Goal: Information Seeking & Learning: Learn about a topic

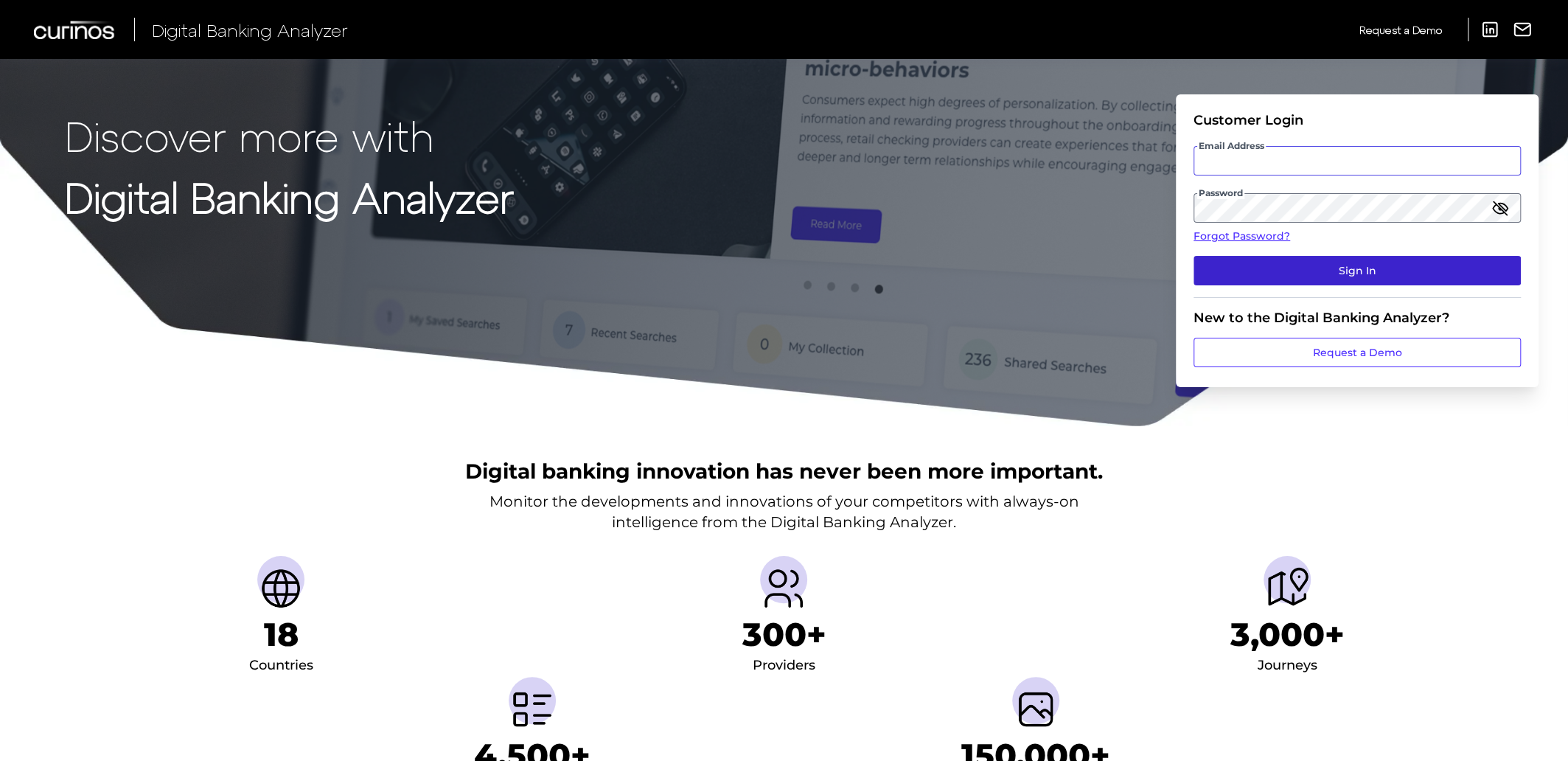
type input "[EMAIL_ADDRESS][PERSON_NAME][DOMAIN_NAME]"
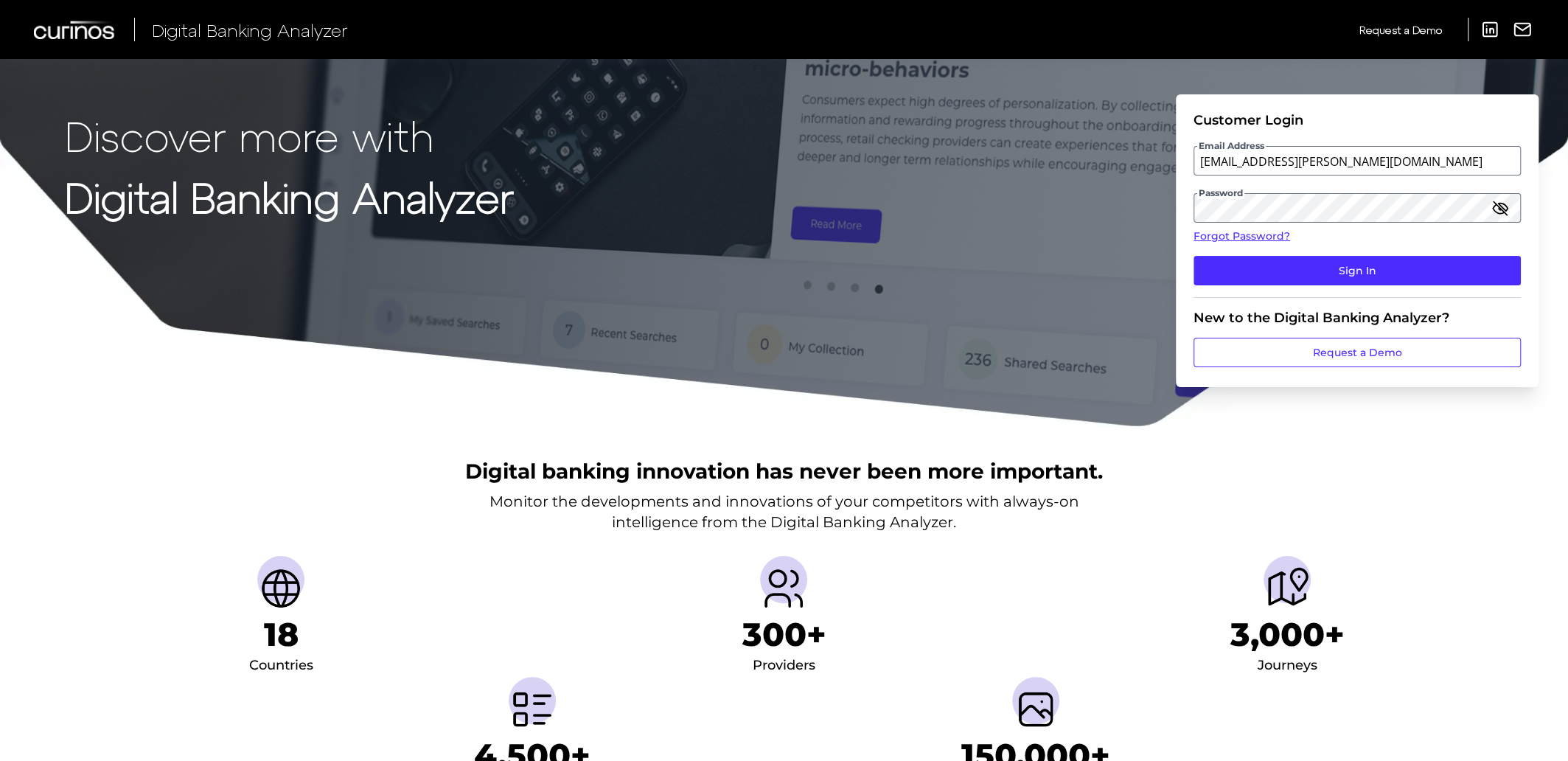
drag, startPoint x: 1432, startPoint y: 276, endPoint x: 1526, endPoint y: 276, distance: 94.0
click at [1441, 277] on button "Sign In" at bounding box center [1357, 270] width 327 height 30
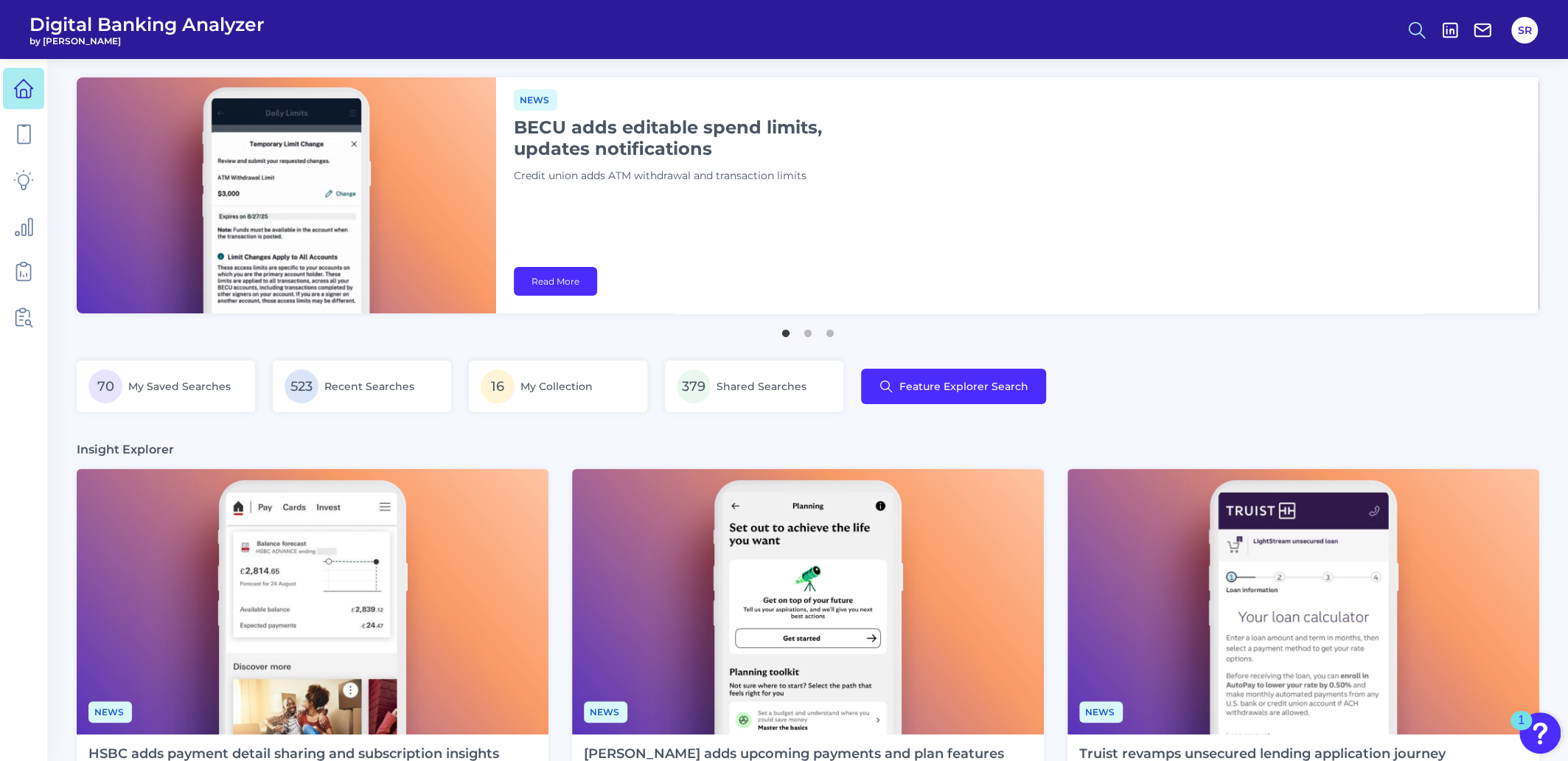
click at [1421, 27] on circle at bounding box center [1415, 27] width 12 height 12
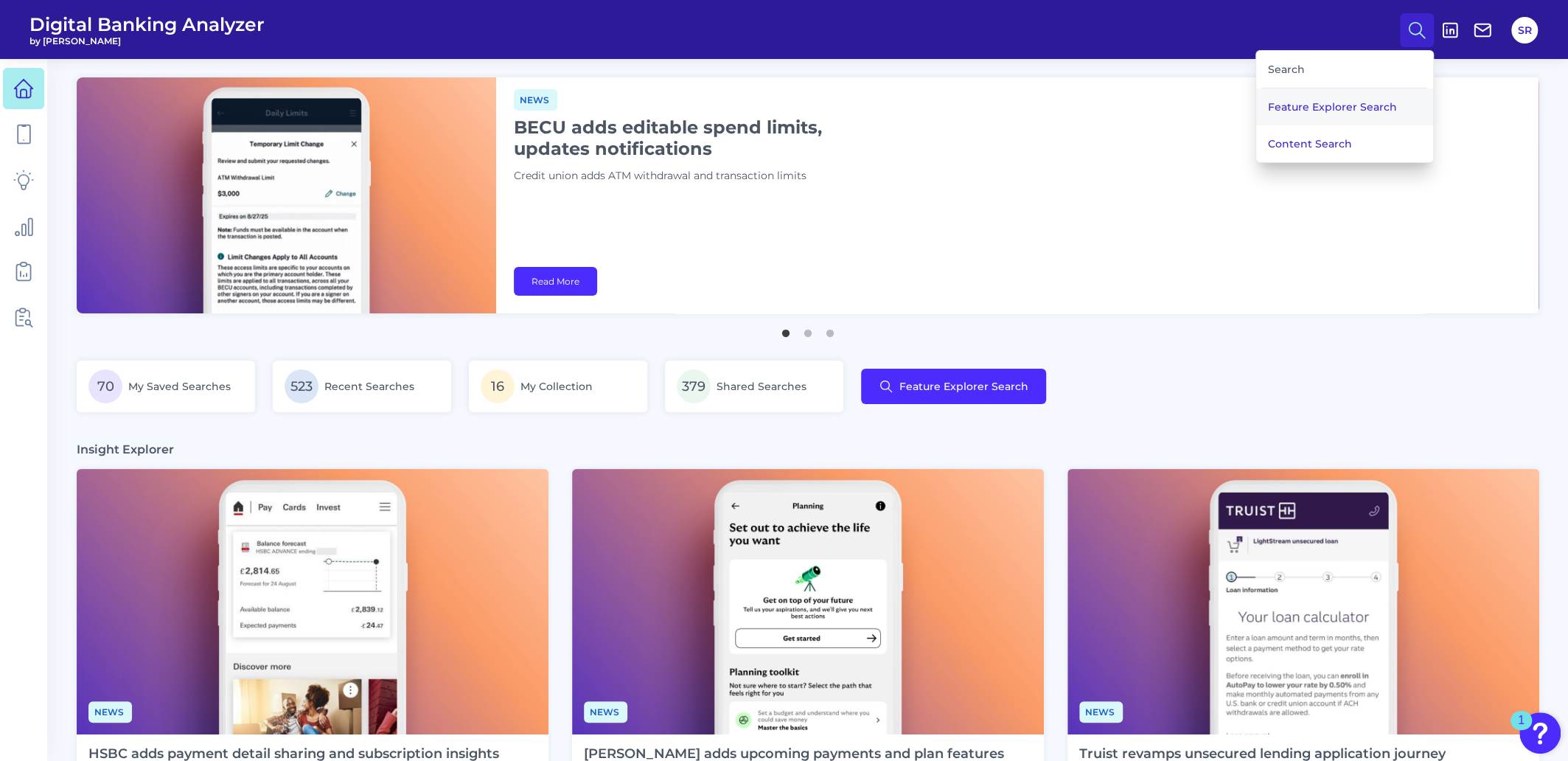
click at [1341, 111] on button "Feature Explorer Search" at bounding box center [1345, 106] width 177 height 36
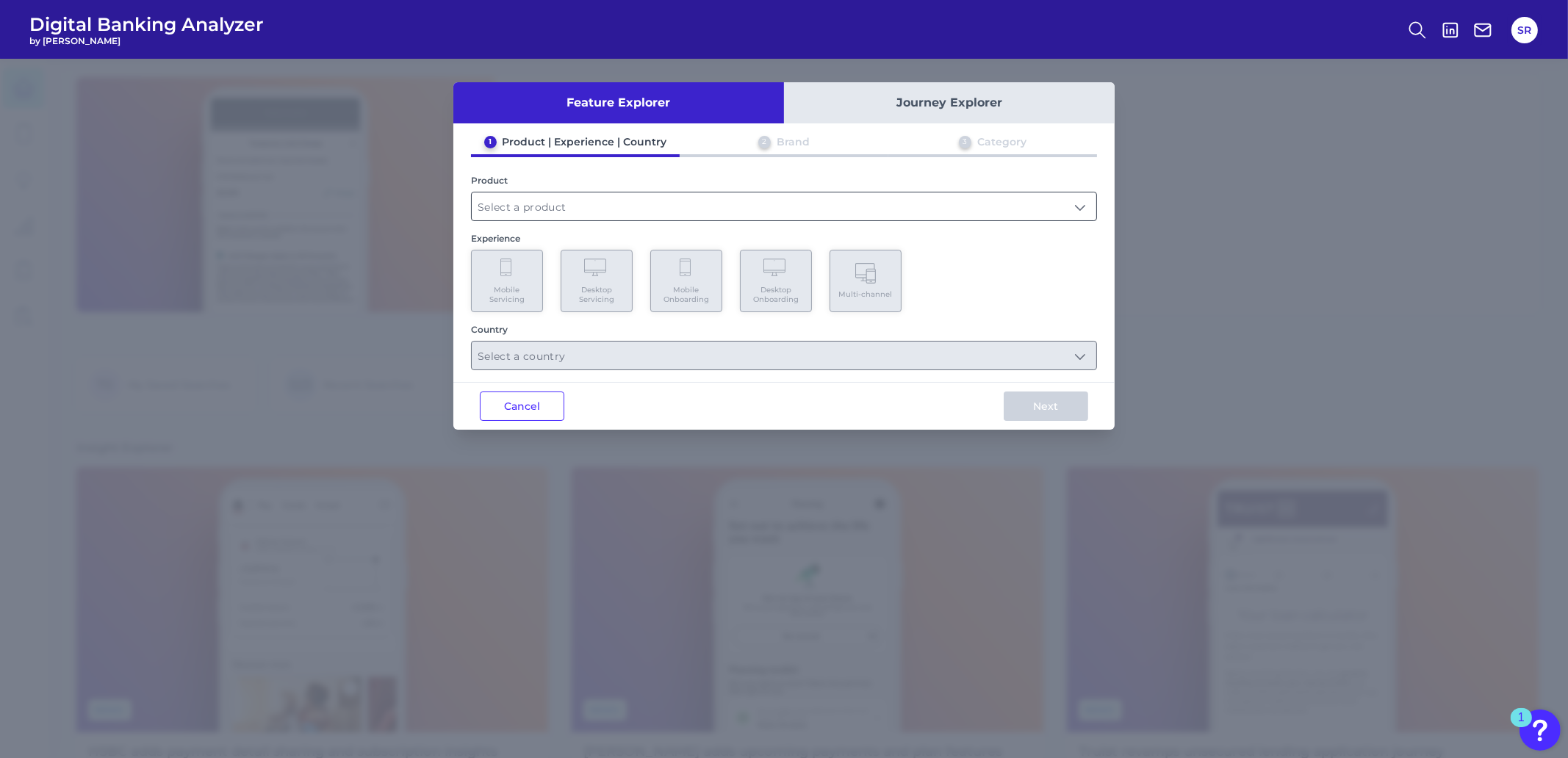
click at [785, 207] on input "text" at bounding box center [783, 207] width 625 height 28
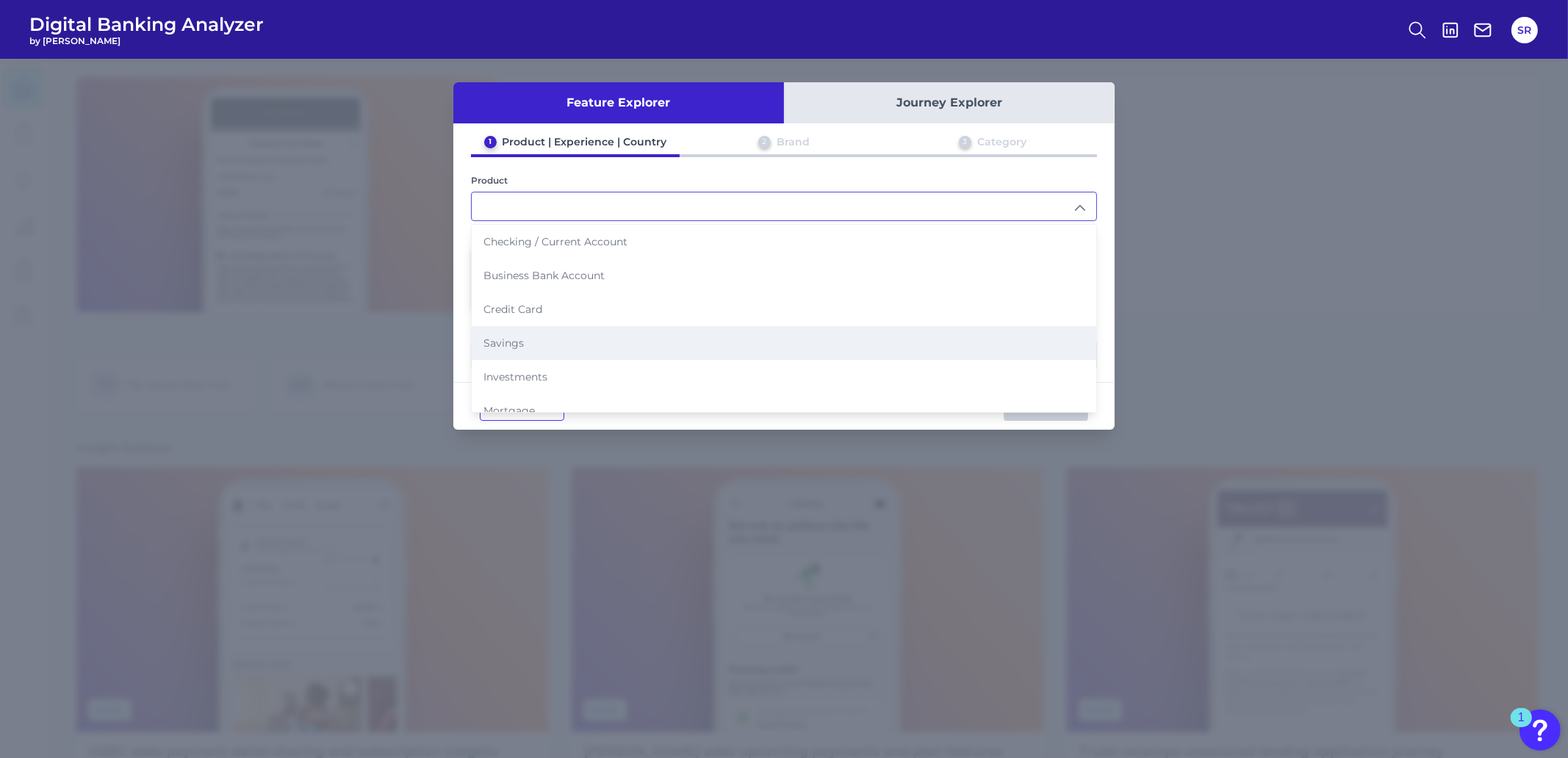
click at [542, 340] on li "Savings" at bounding box center [783, 343] width 625 height 34
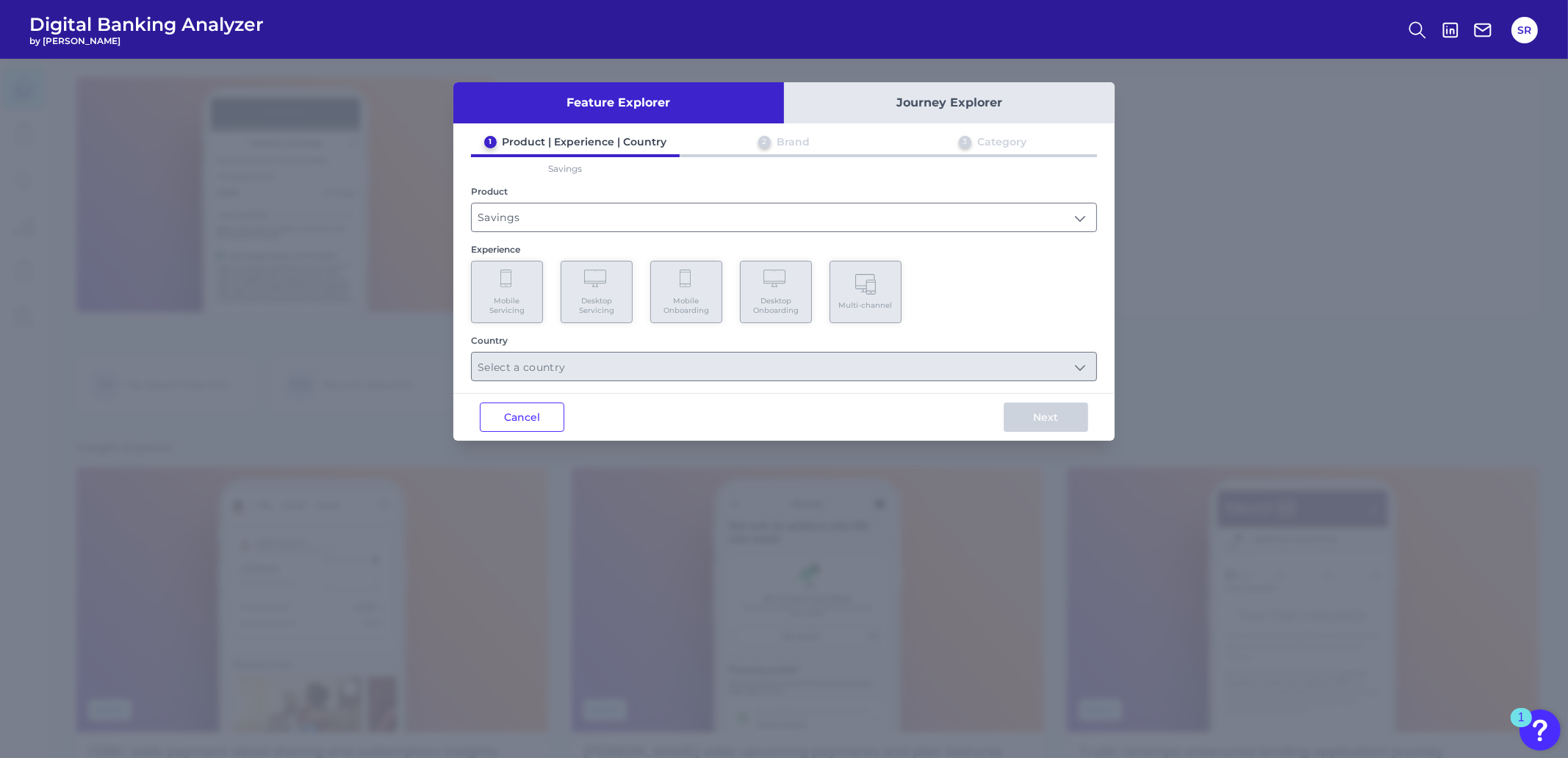
type input "Savings"
click at [592, 290] on Servicing "Desktop Servicing" at bounding box center [596, 292] width 72 height 63
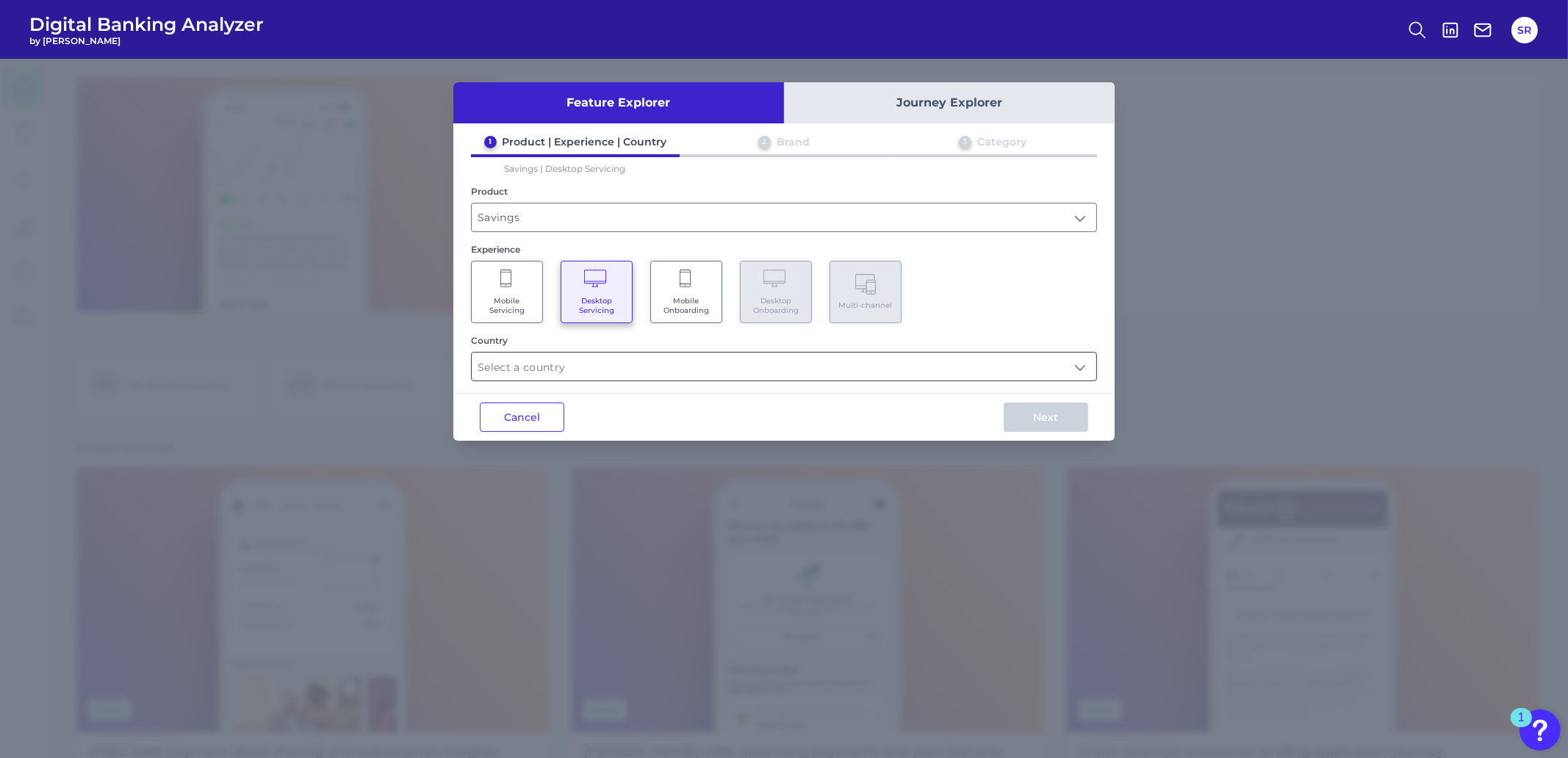
click at [1079, 367] on input "text" at bounding box center [783, 367] width 625 height 28
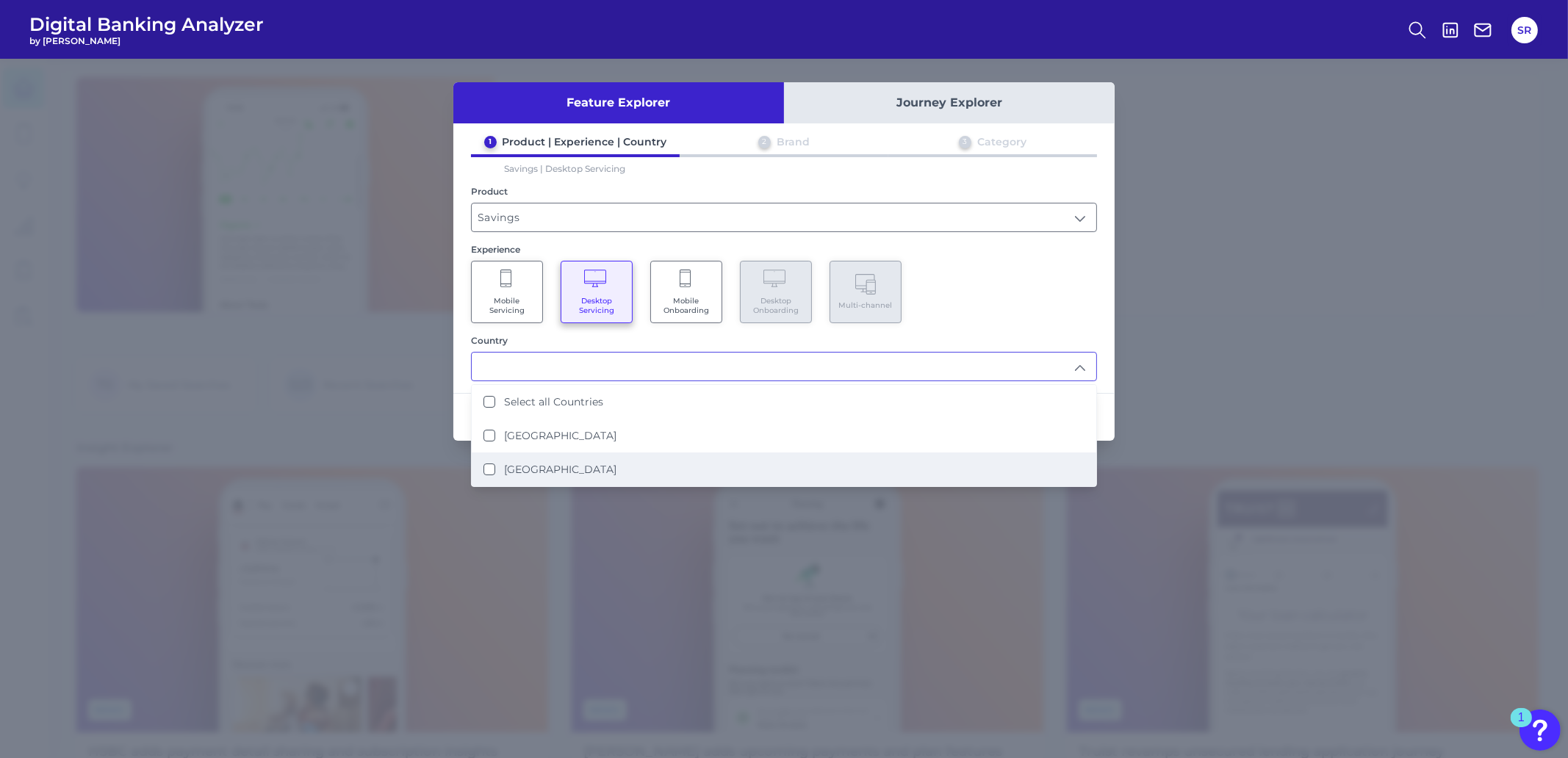
click at [489, 465] on States "[GEOGRAPHIC_DATA]" at bounding box center [489, 469] width 12 height 12
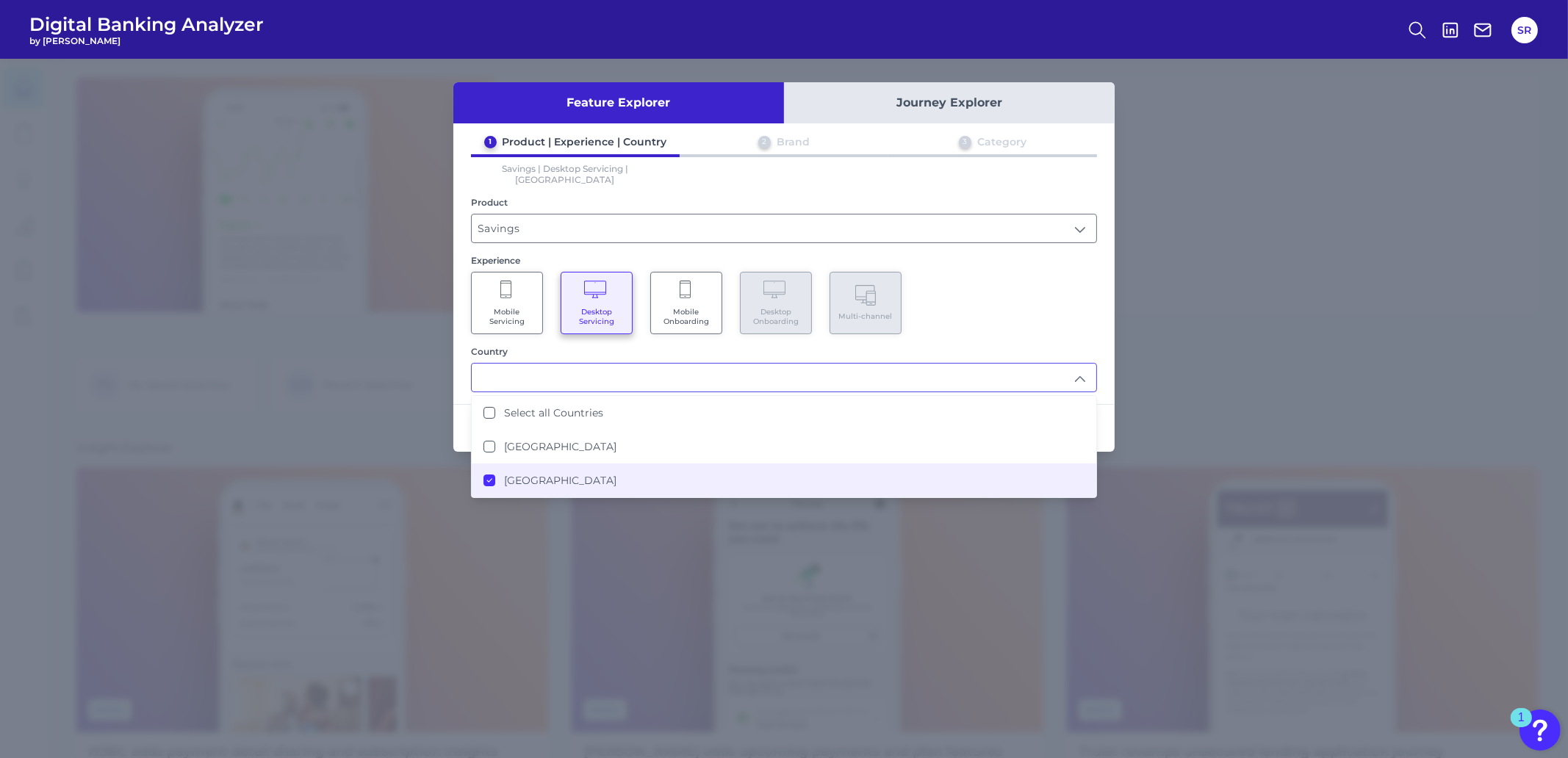
type input "[GEOGRAPHIC_DATA]"
click at [1052, 284] on div "Mobile Servicing Desktop Servicing Mobile Onboarding Desktop Onboarding Multi-c…" at bounding box center [783, 302] width 626 height 63
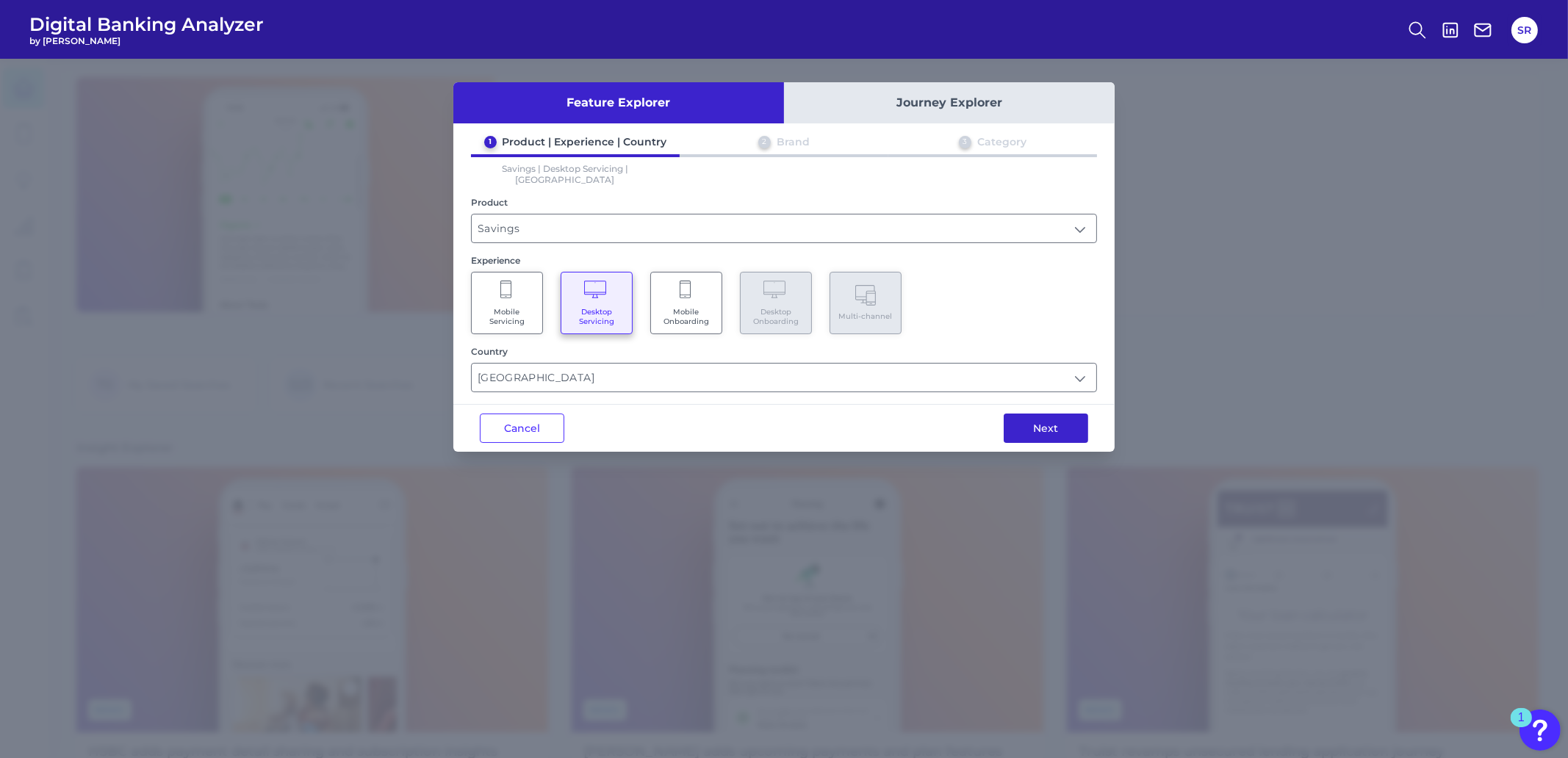
click at [1061, 416] on button "Next" at bounding box center [1046, 428] width 84 height 29
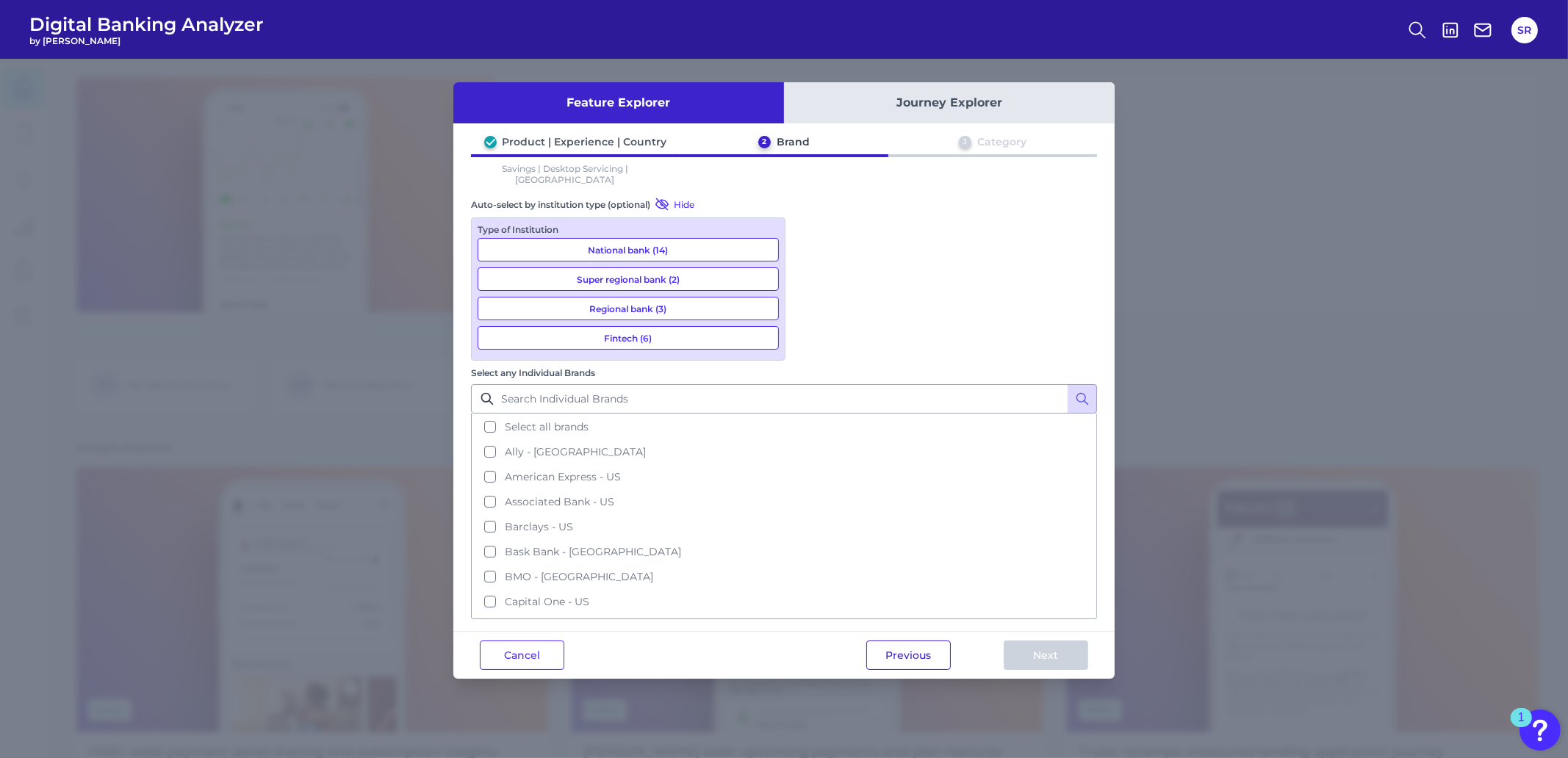
scroll to position [168, 0]
click at [532, 640] on button "Cancel" at bounding box center [522, 655] width 84 height 29
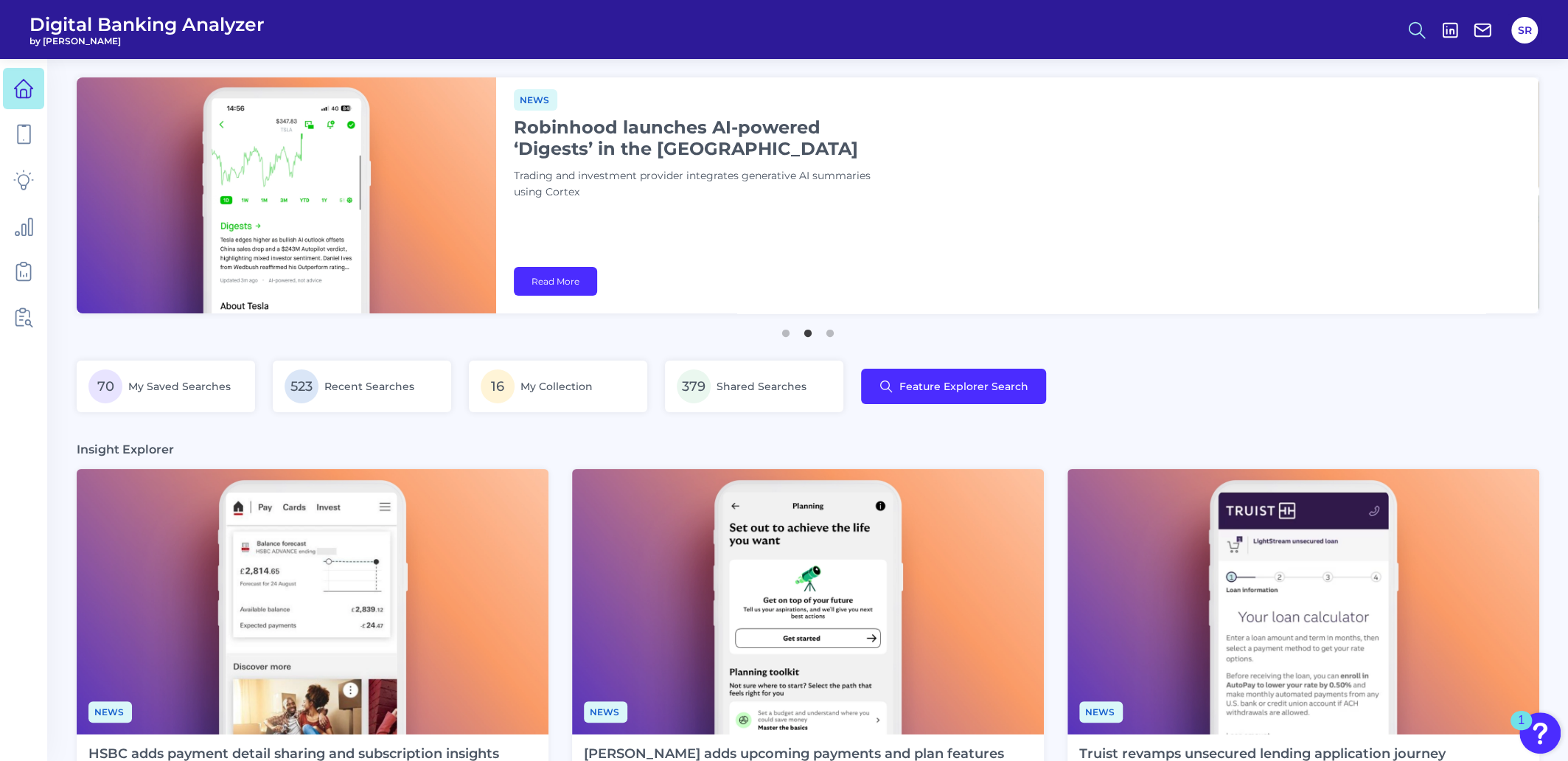
click at [1421, 31] on icon at bounding box center [1417, 30] width 21 height 21
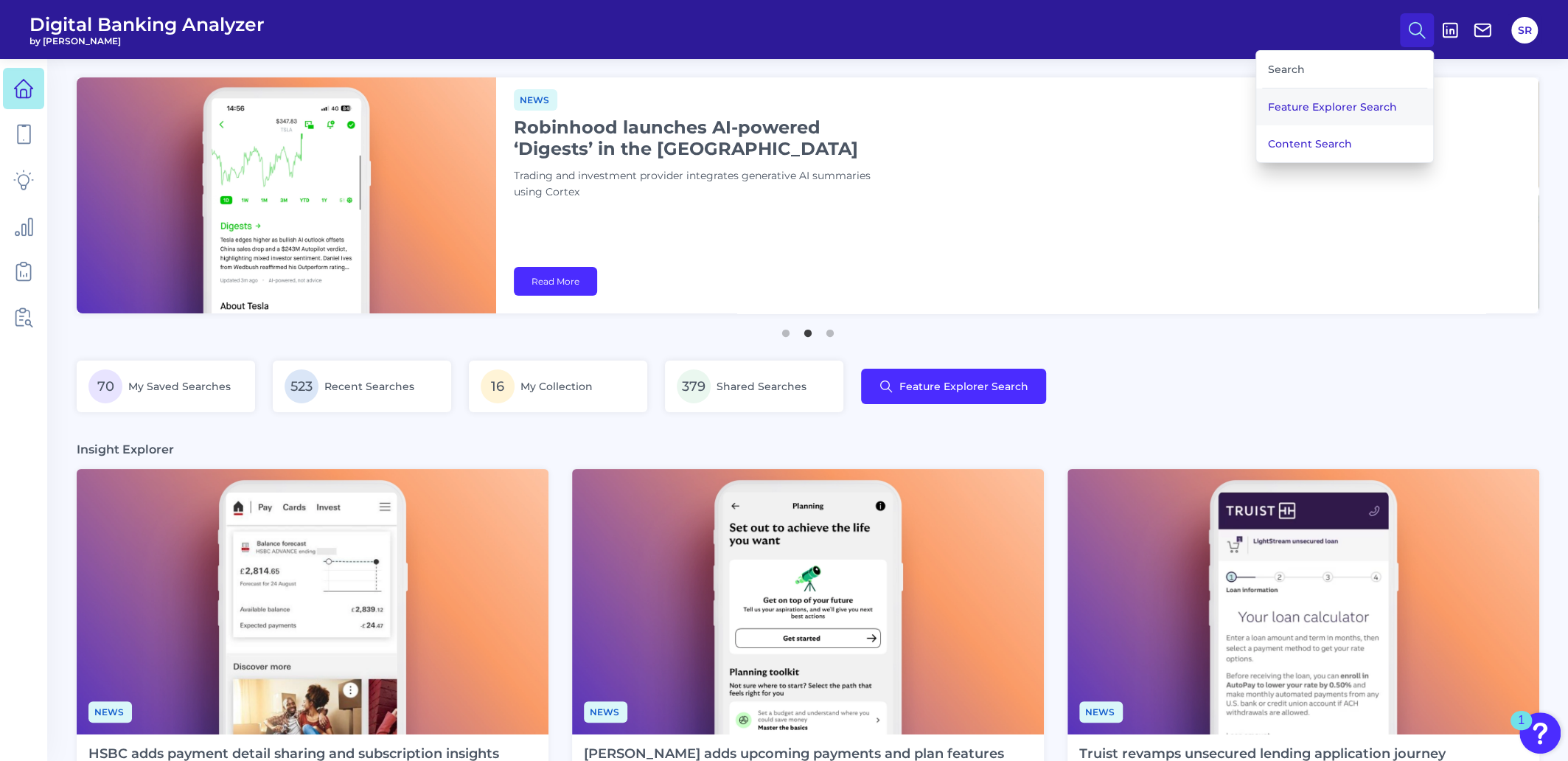
click at [1349, 106] on button "Feature Explorer Search" at bounding box center [1345, 106] width 177 height 36
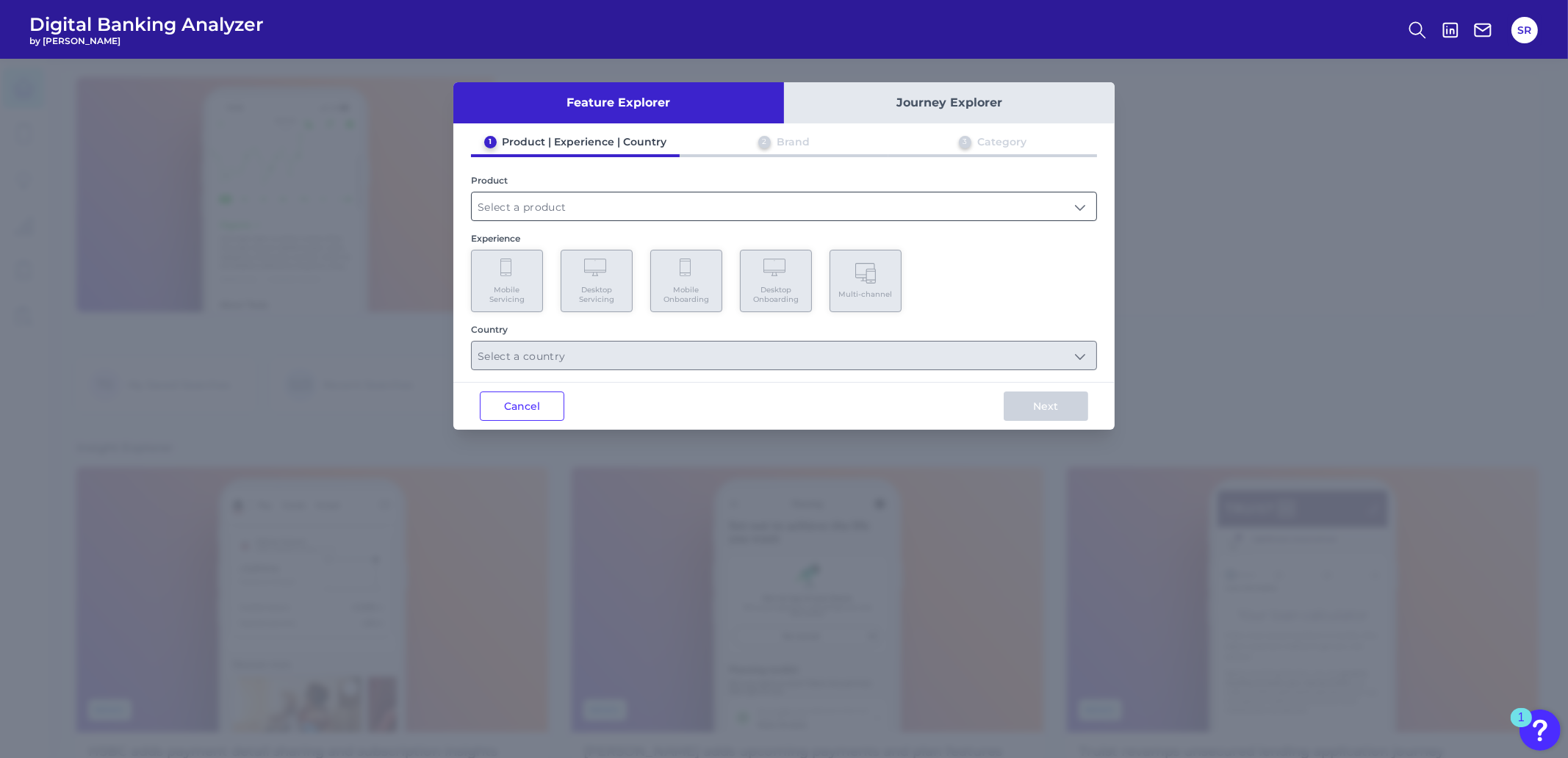
click at [634, 210] on input "text" at bounding box center [783, 207] width 625 height 28
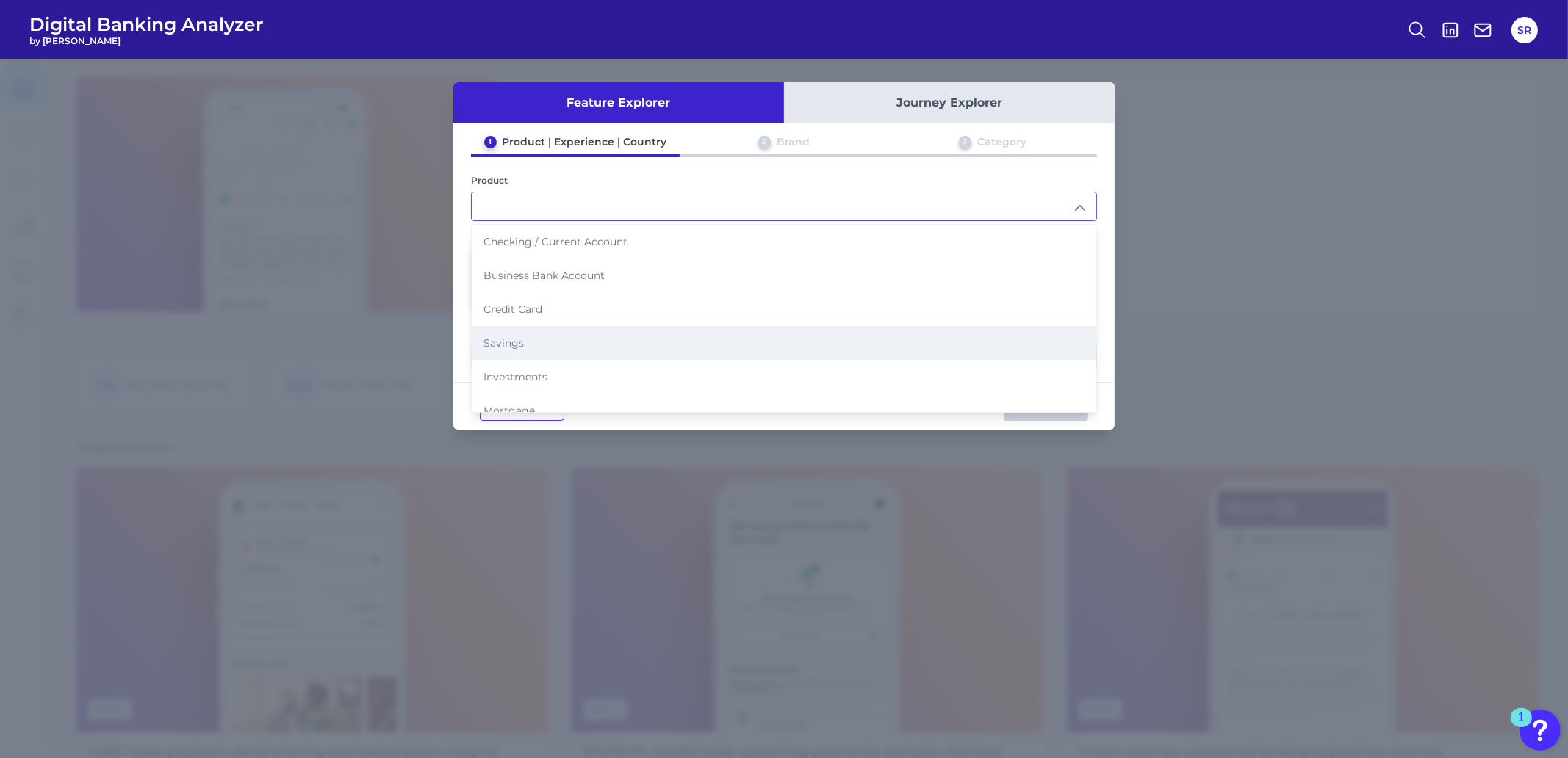
click at [584, 349] on li "Savings" at bounding box center [783, 343] width 625 height 34
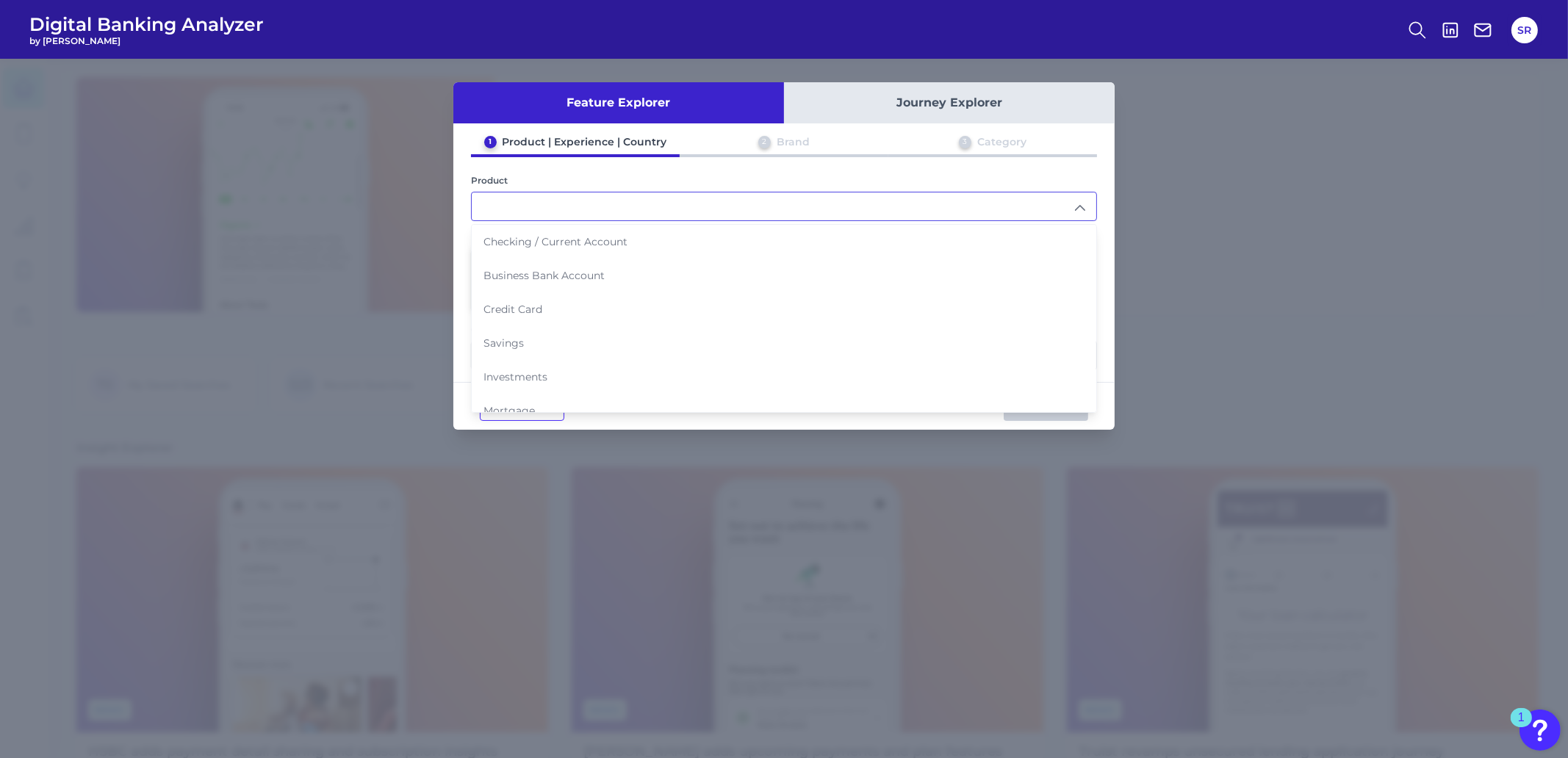
type input "Savings"
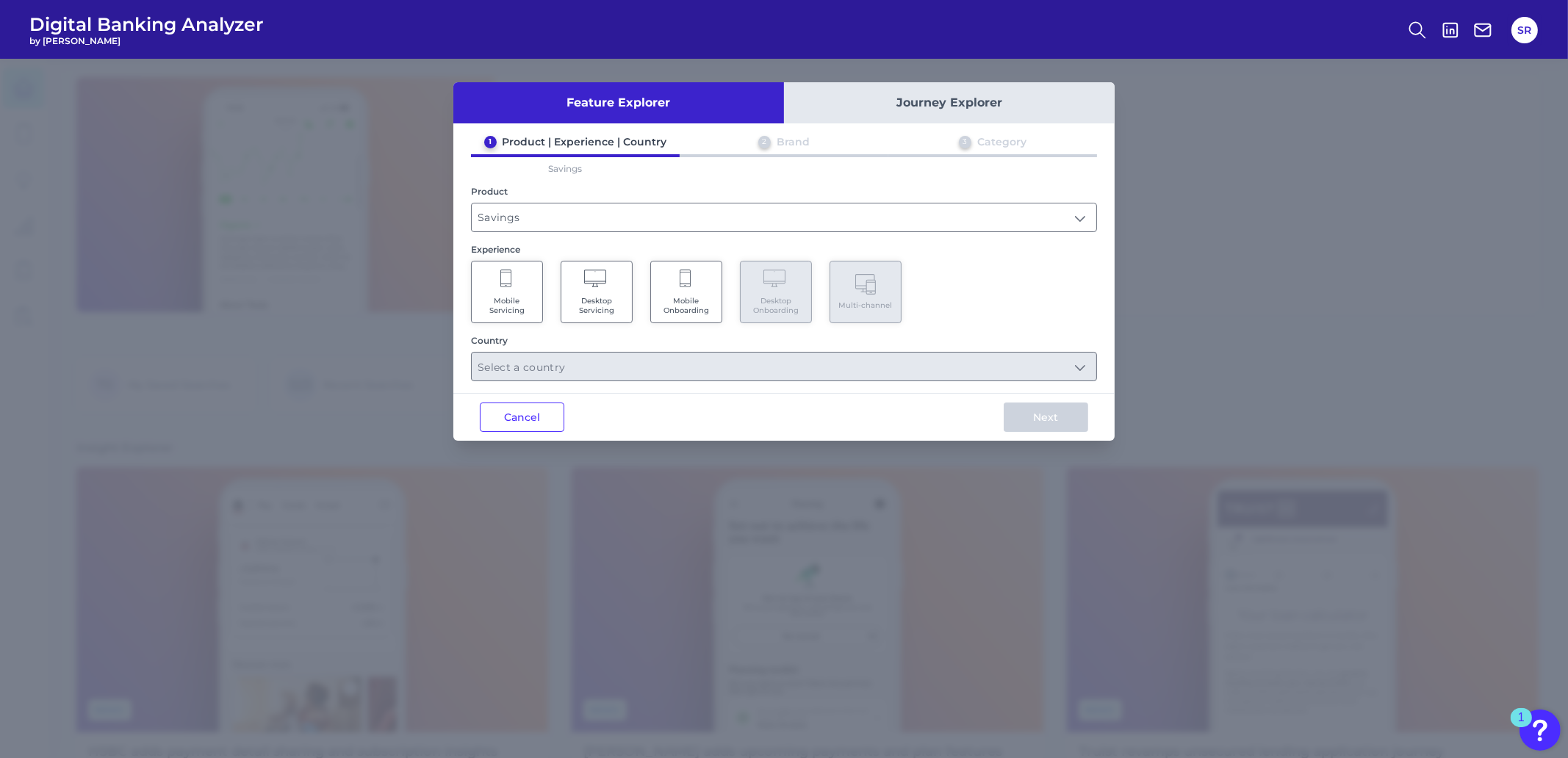
click at [580, 307] on span "Desktop Servicing" at bounding box center [597, 306] width 56 height 19
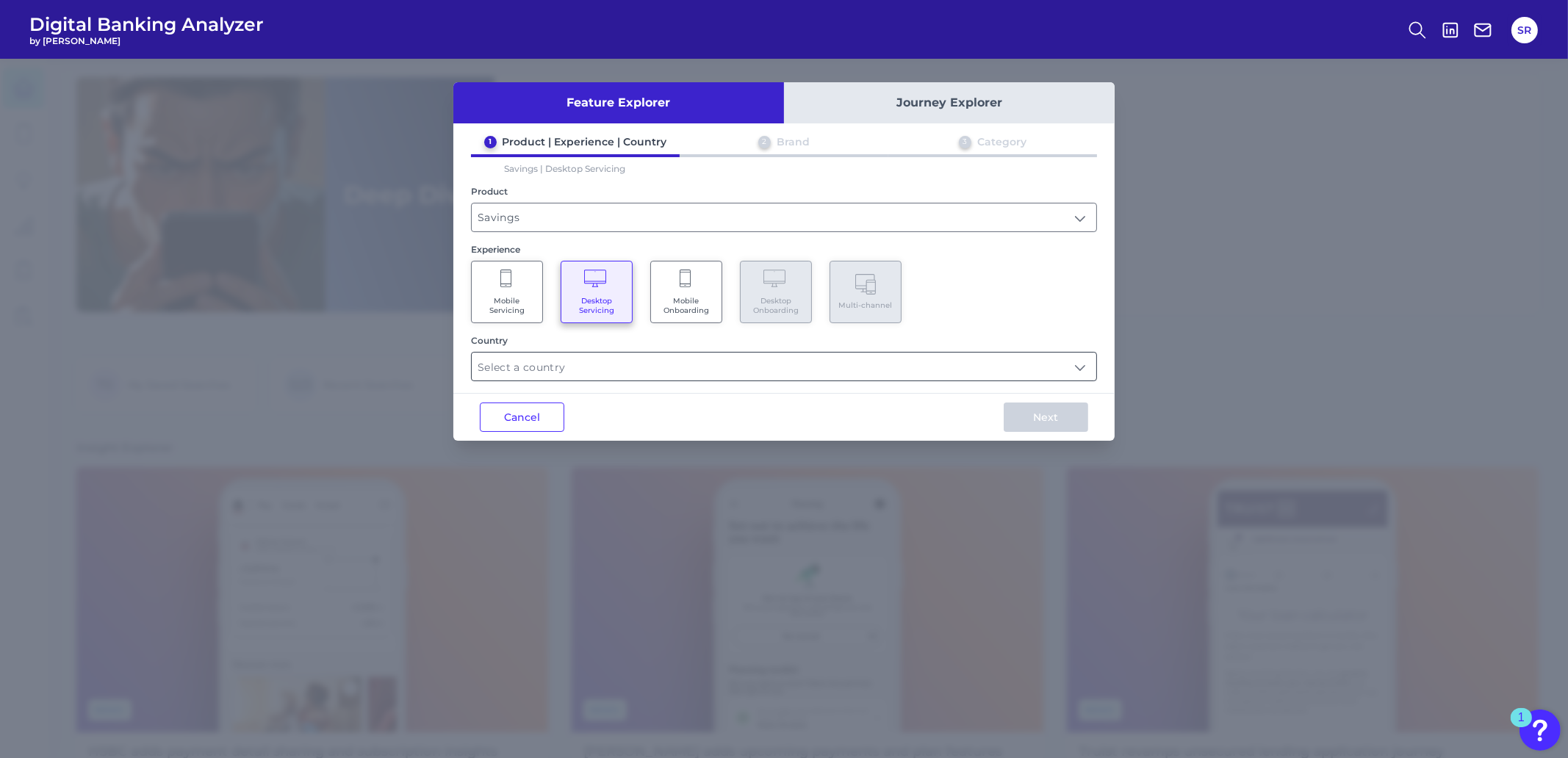
click at [662, 374] on input "text" at bounding box center [783, 367] width 625 height 28
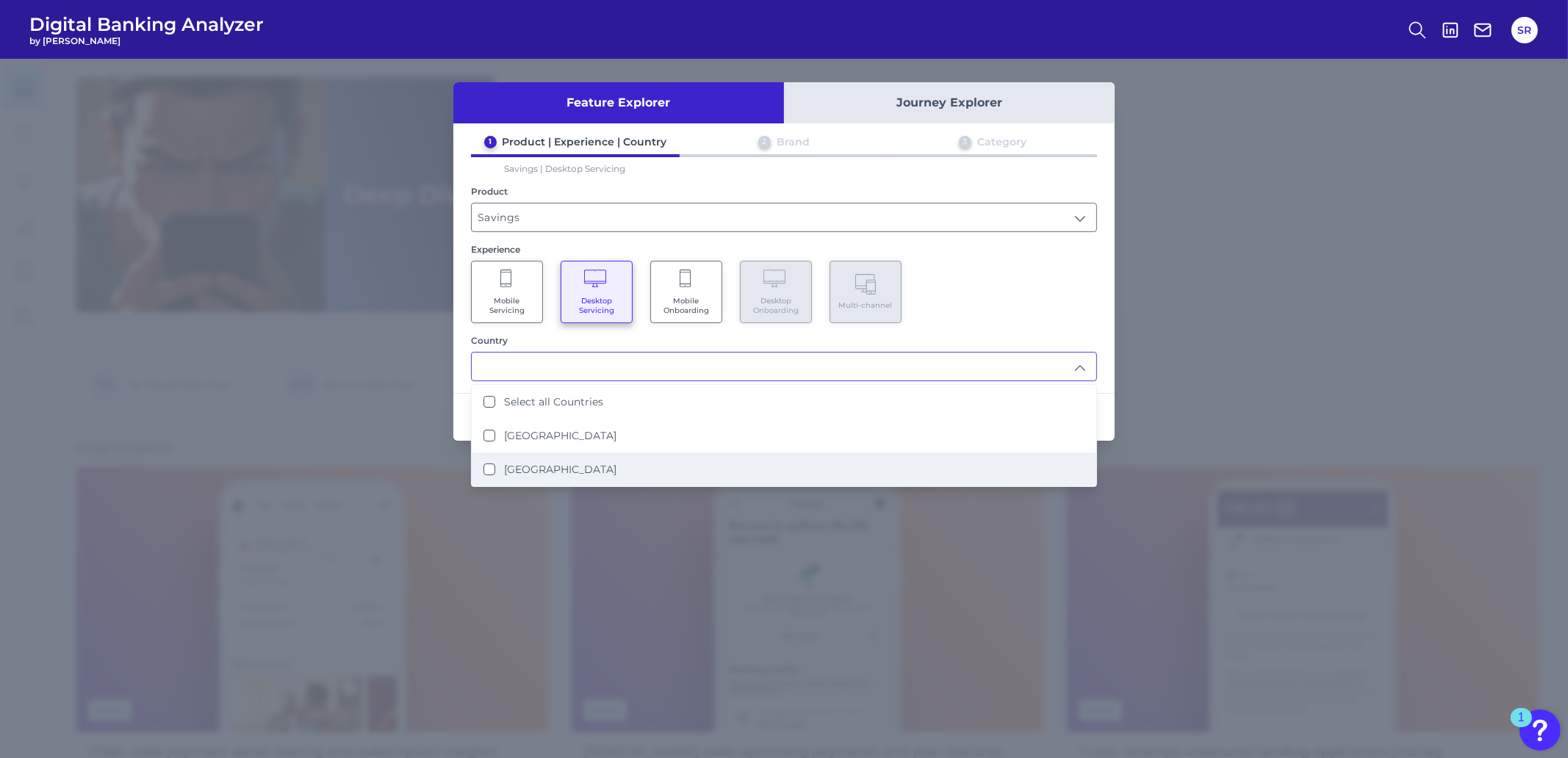
click at [498, 466] on div "[GEOGRAPHIC_DATA]" at bounding box center [550, 469] width 133 height 13
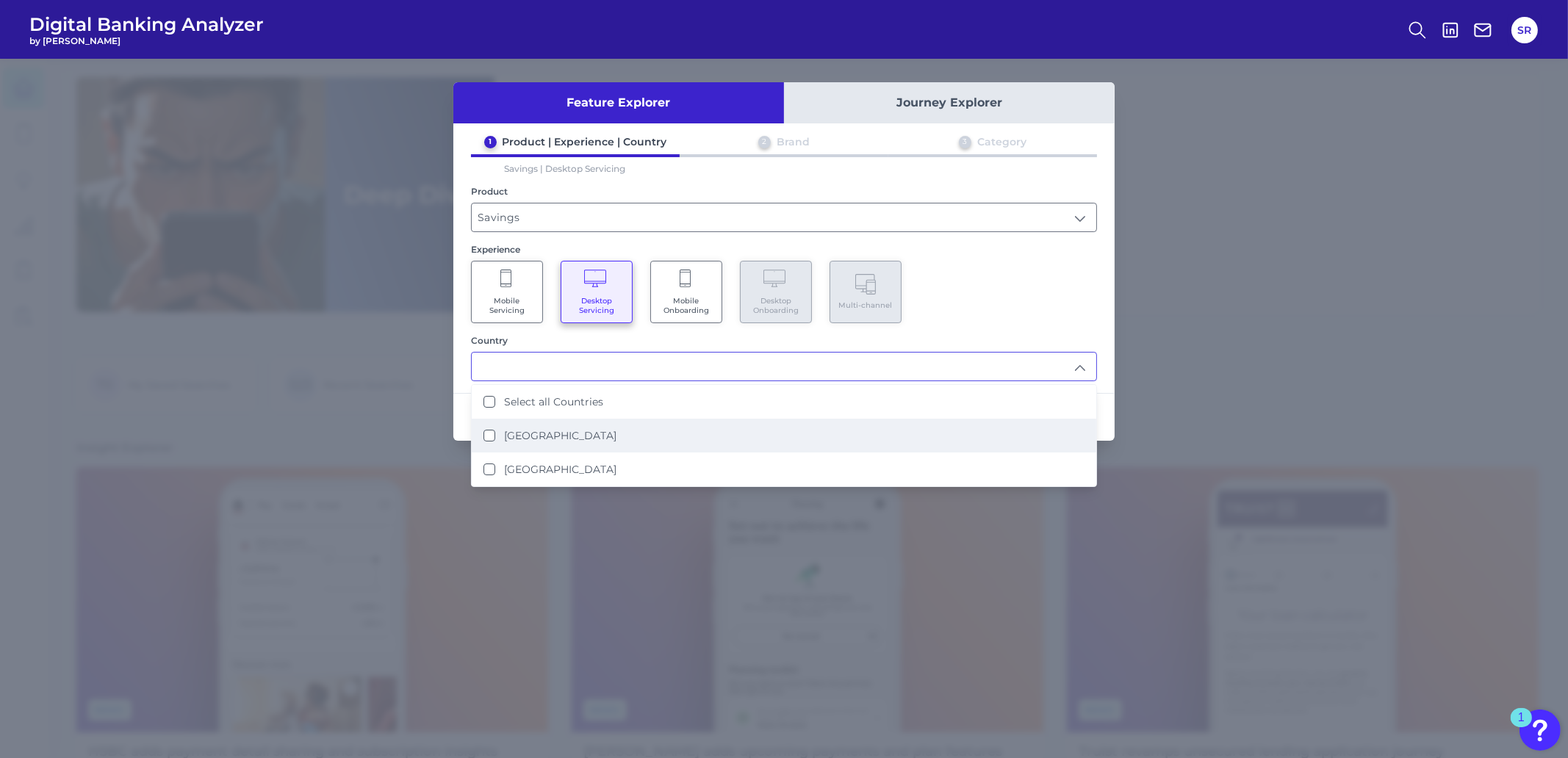
type input "[GEOGRAPHIC_DATA]"
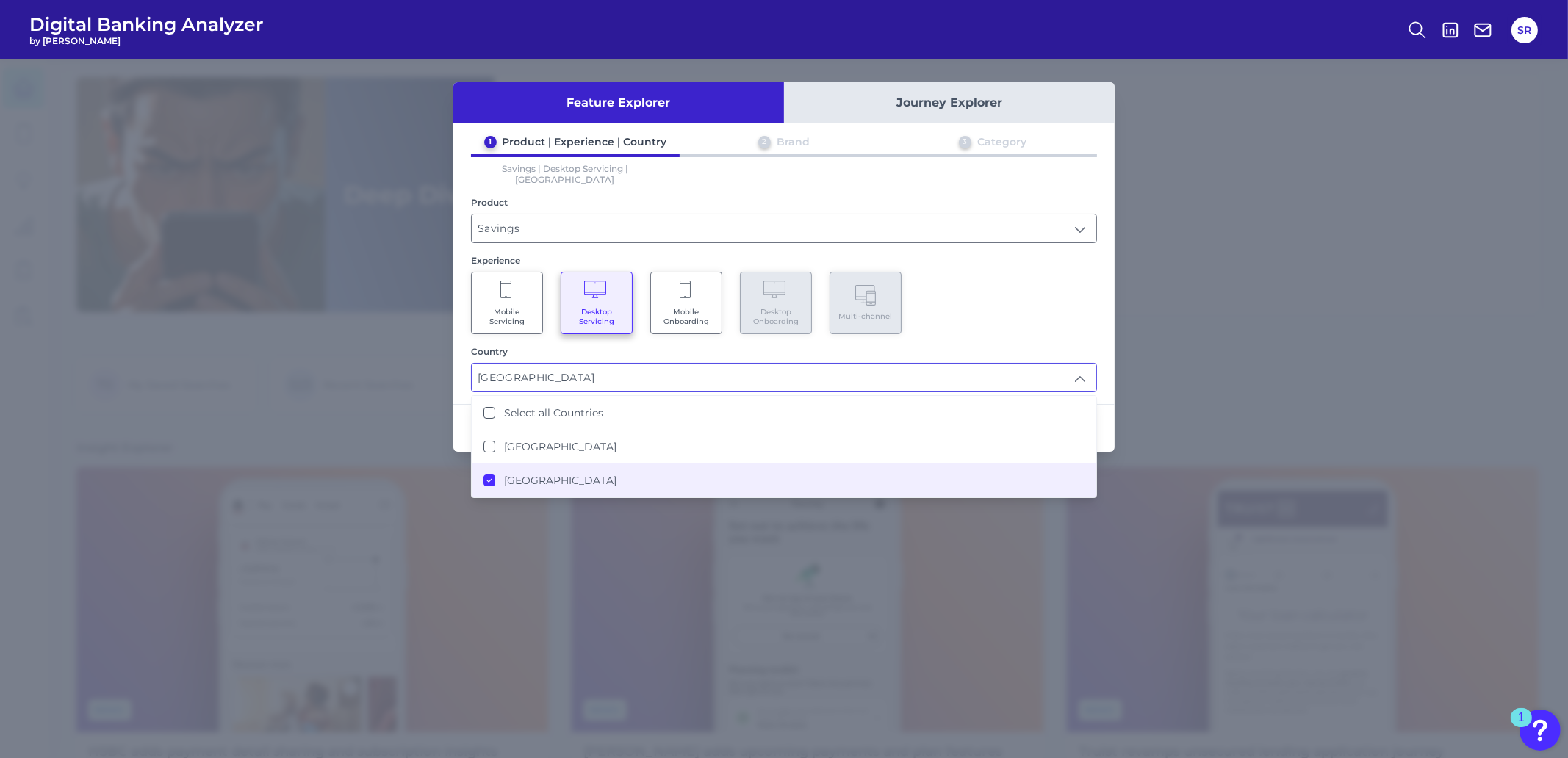
scroll to position [1, 0]
click at [1013, 319] on div "Mobile Servicing Desktop Servicing Mobile Onboarding Desktop Onboarding Multi-c…" at bounding box center [783, 302] width 626 height 63
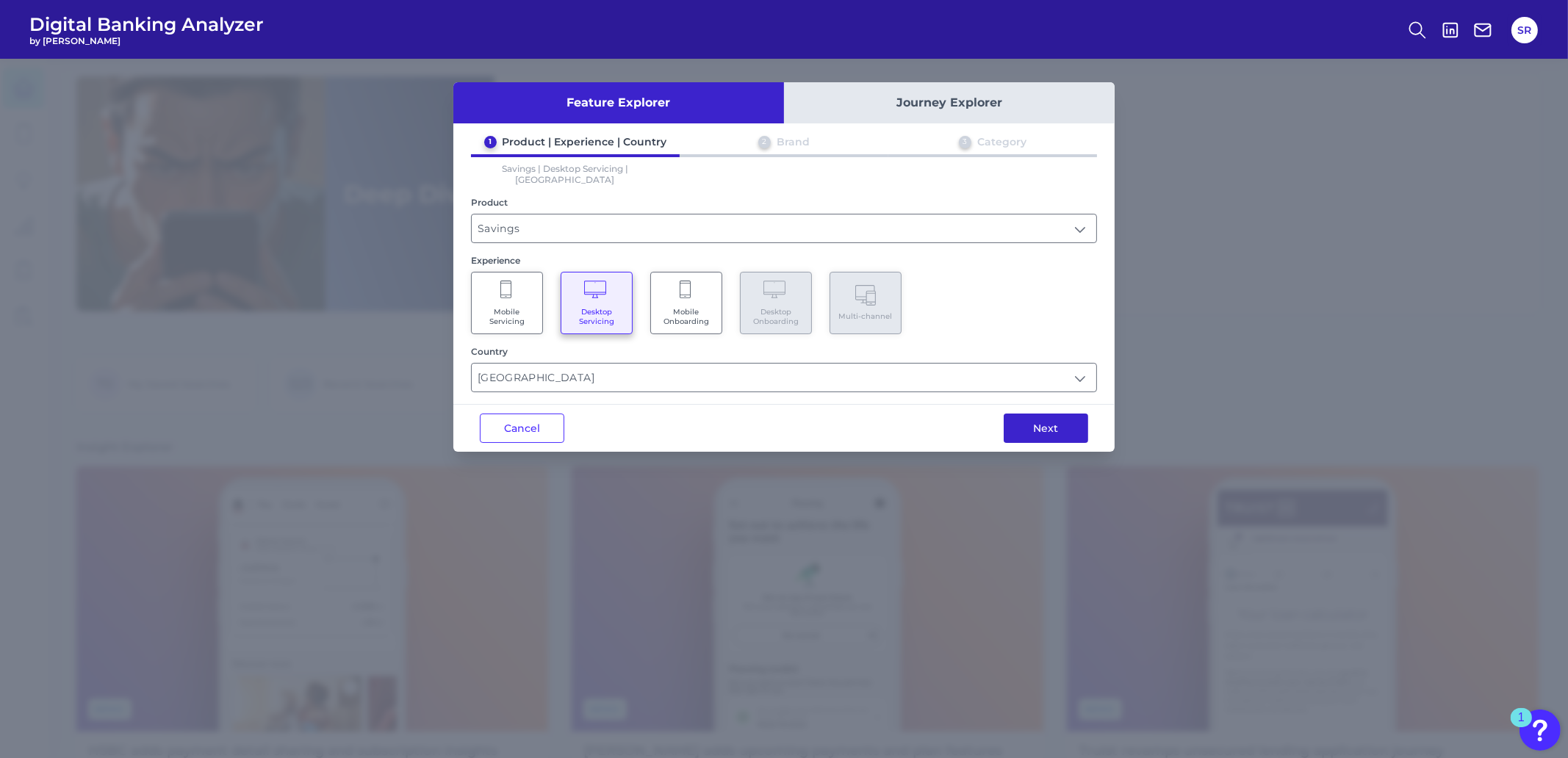
click at [1053, 421] on button "Next" at bounding box center [1046, 428] width 84 height 29
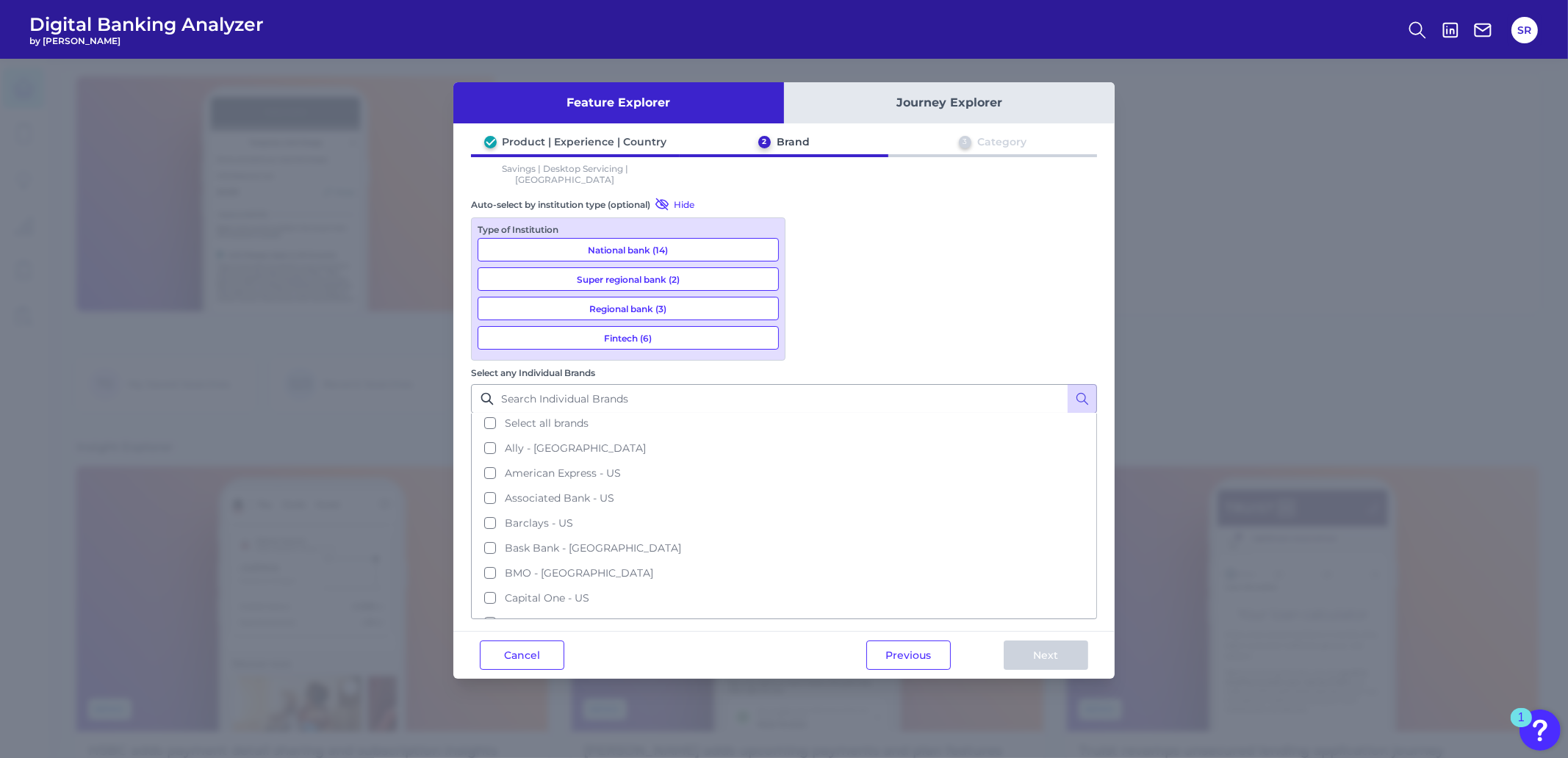
scroll to position [0, 0]
click at [505, 640] on button "Cancel" at bounding box center [522, 655] width 84 height 29
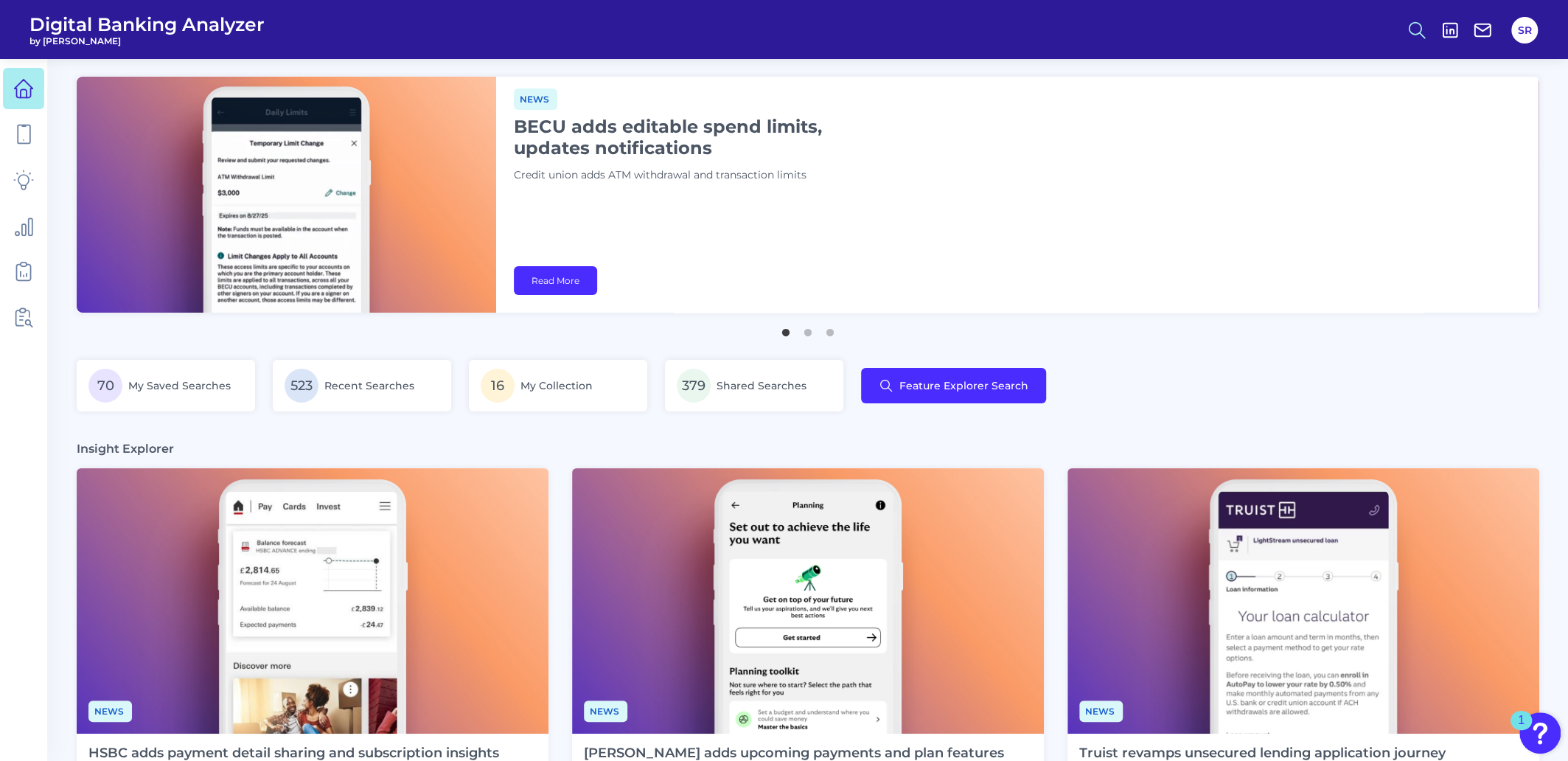
click at [1418, 32] on circle at bounding box center [1415, 27] width 12 height 12
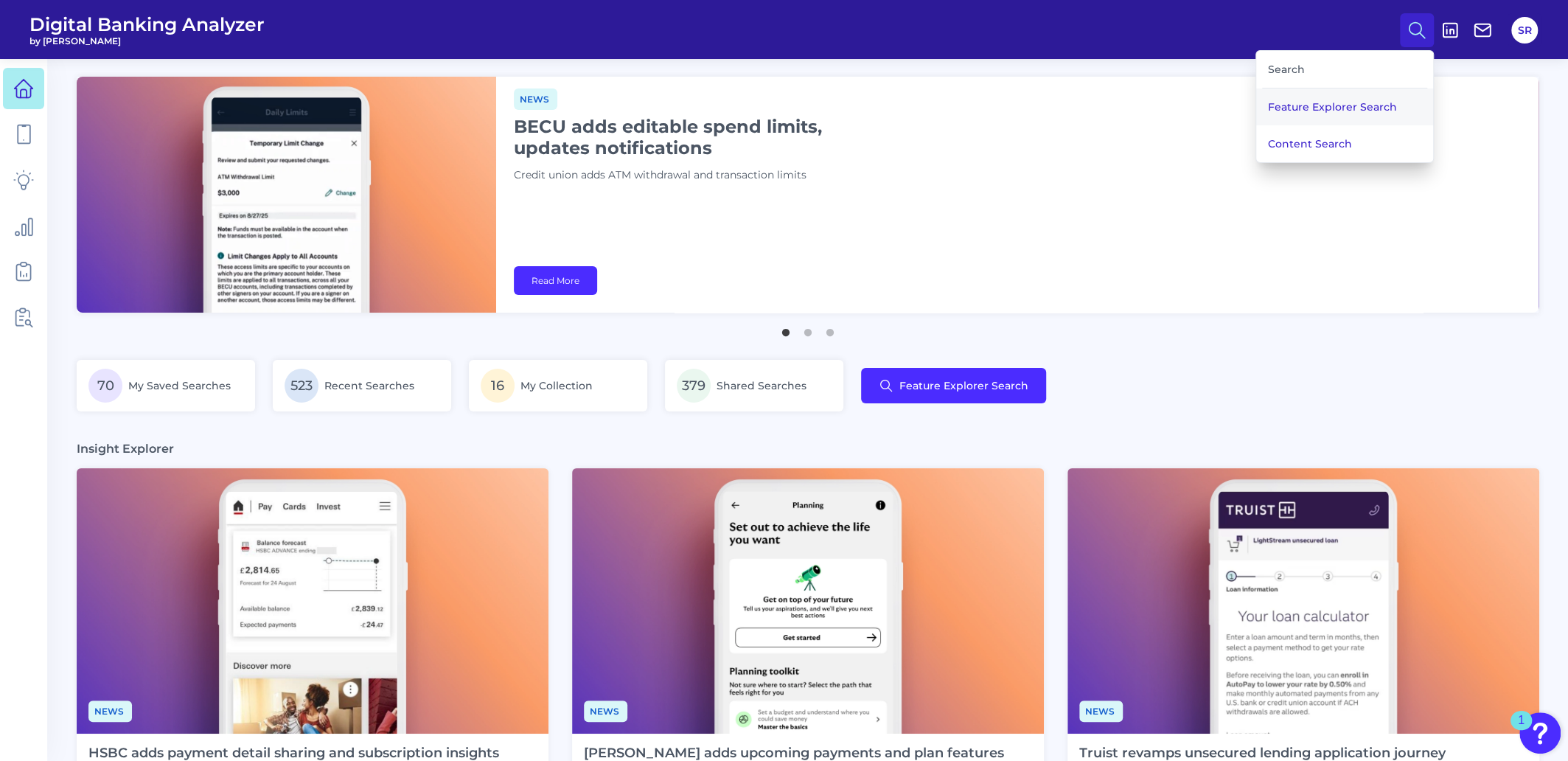
click at [1348, 105] on button "Feature Explorer Search" at bounding box center [1345, 106] width 177 height 36
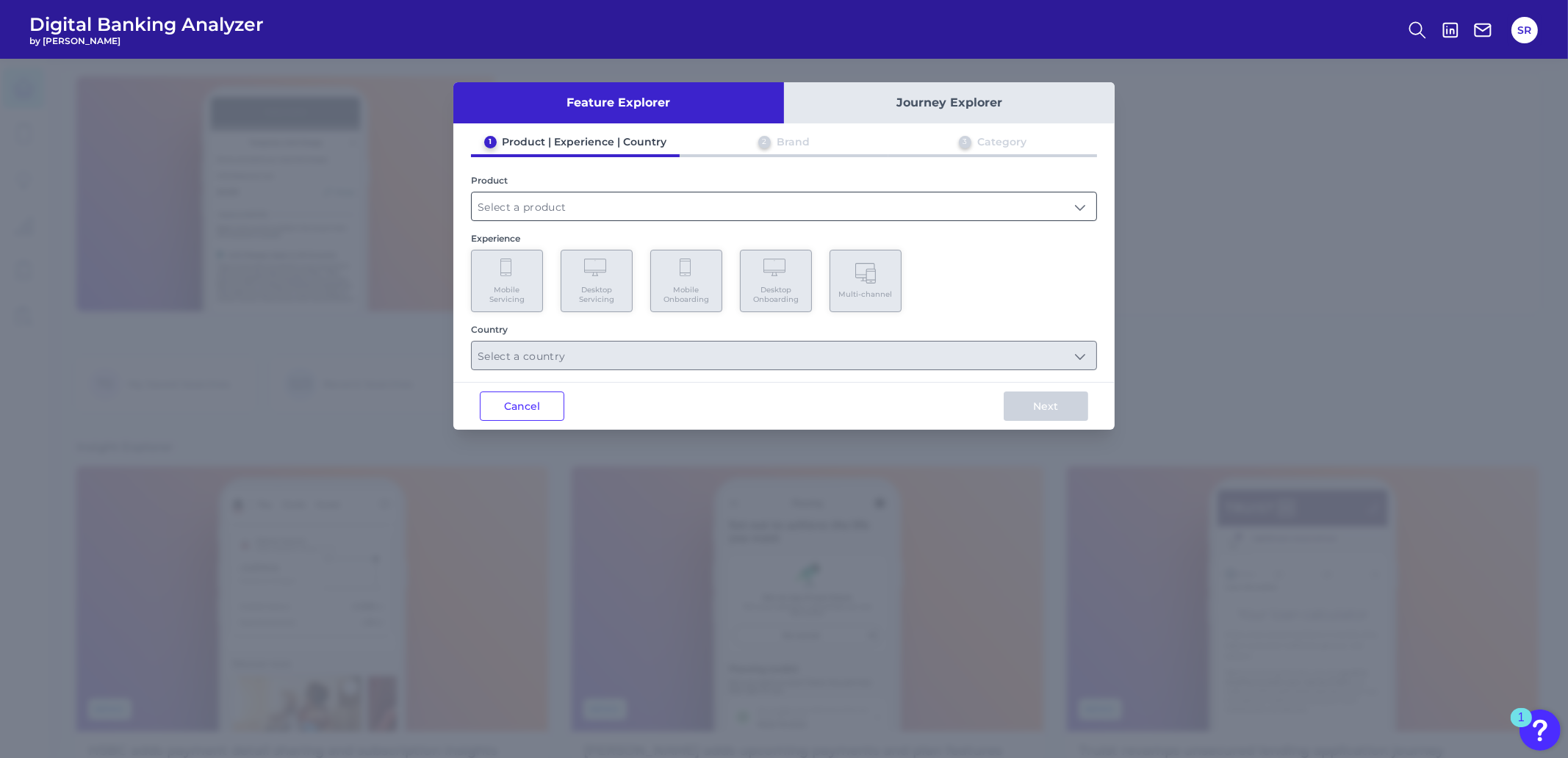
click at [688, 203] on input "text" at bounding box center [783, 207] width 625 height 28
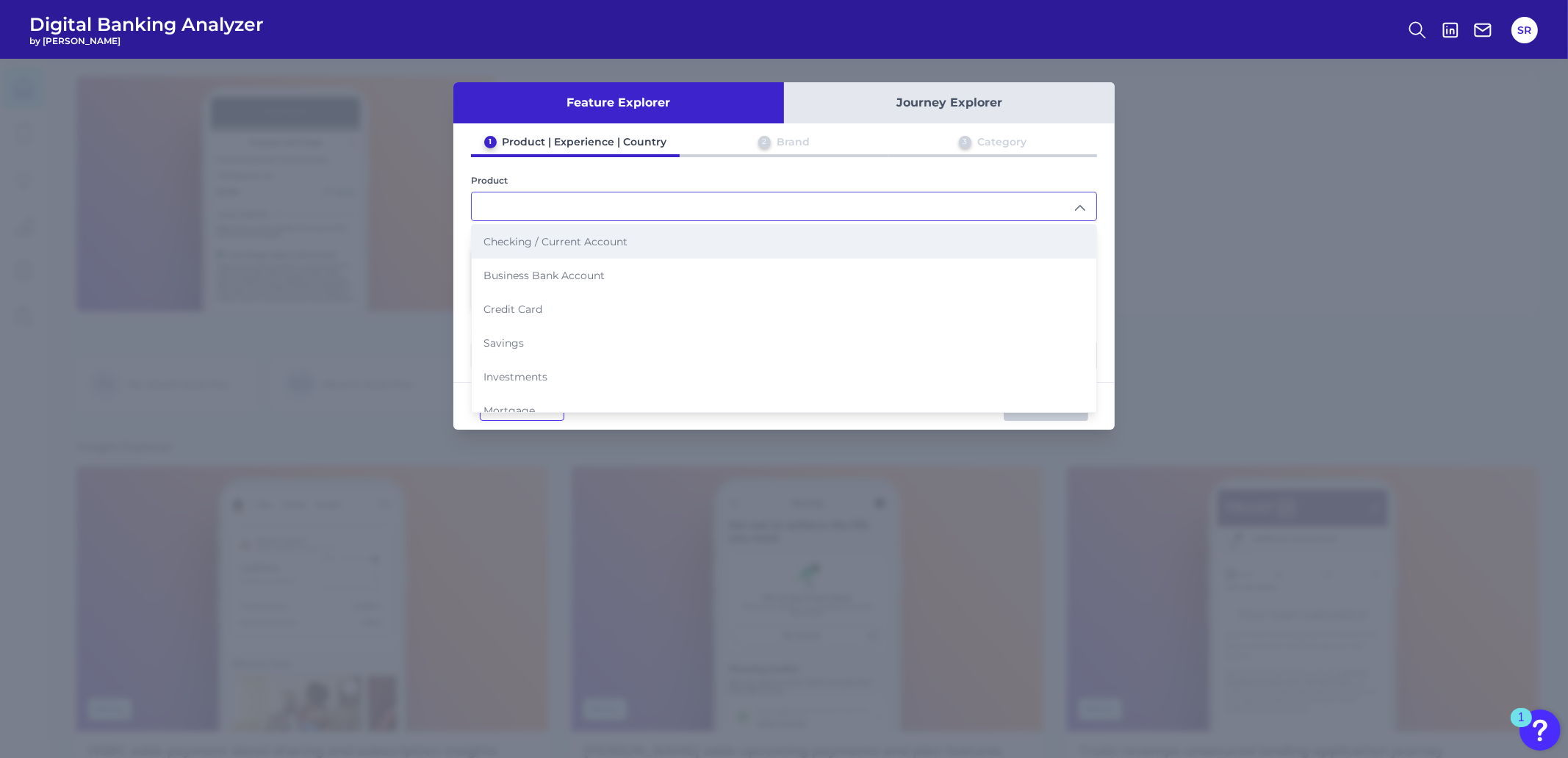
click at [580, 244] on span "Checking / Current Account" at bounding box center [556, 241] width 144 height 13
type input "Checking / Current Account"
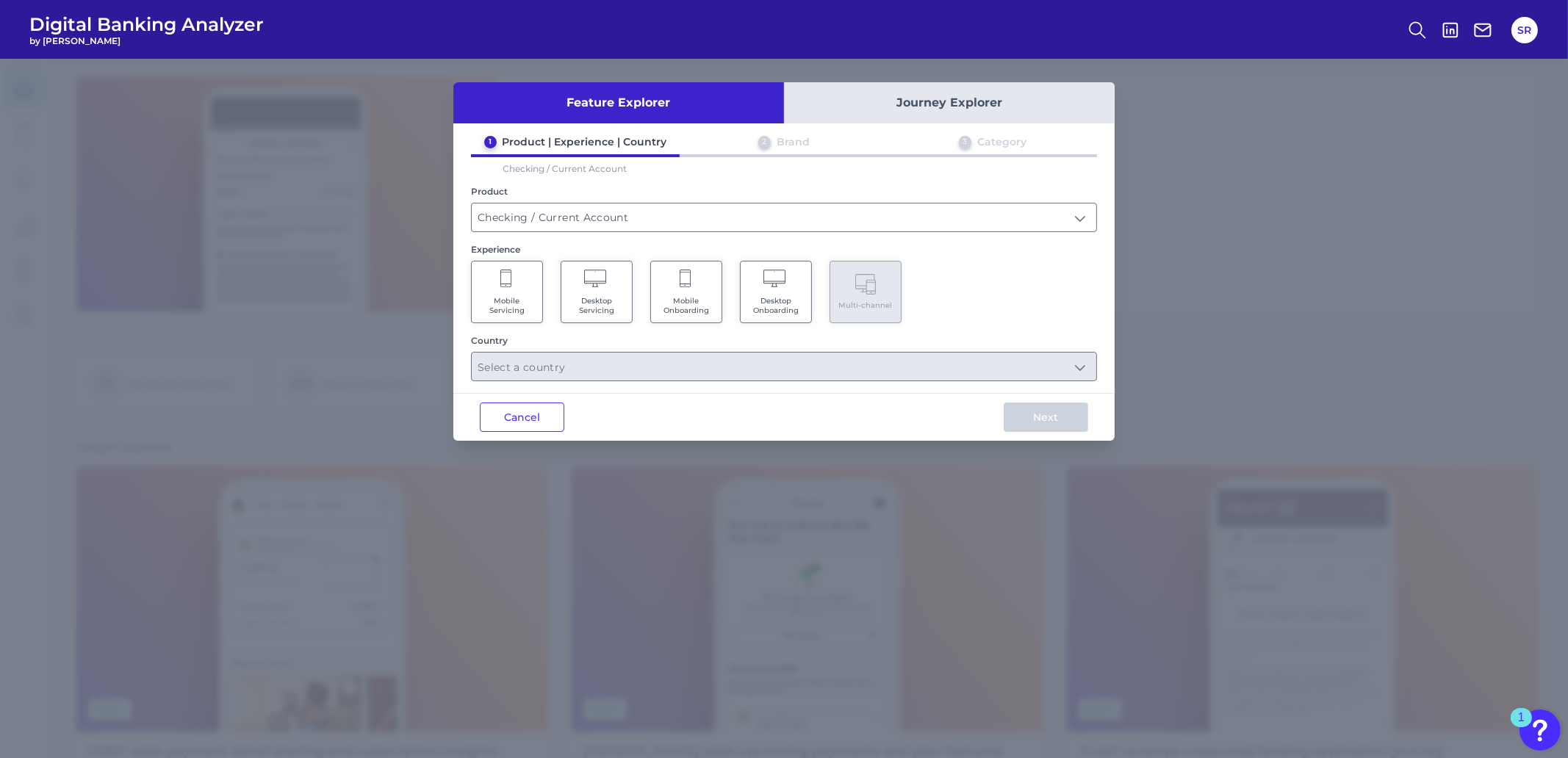
click at [509, 299] on span "Mobile Servicing" at bounding box center [507, 306] width 56 height 19
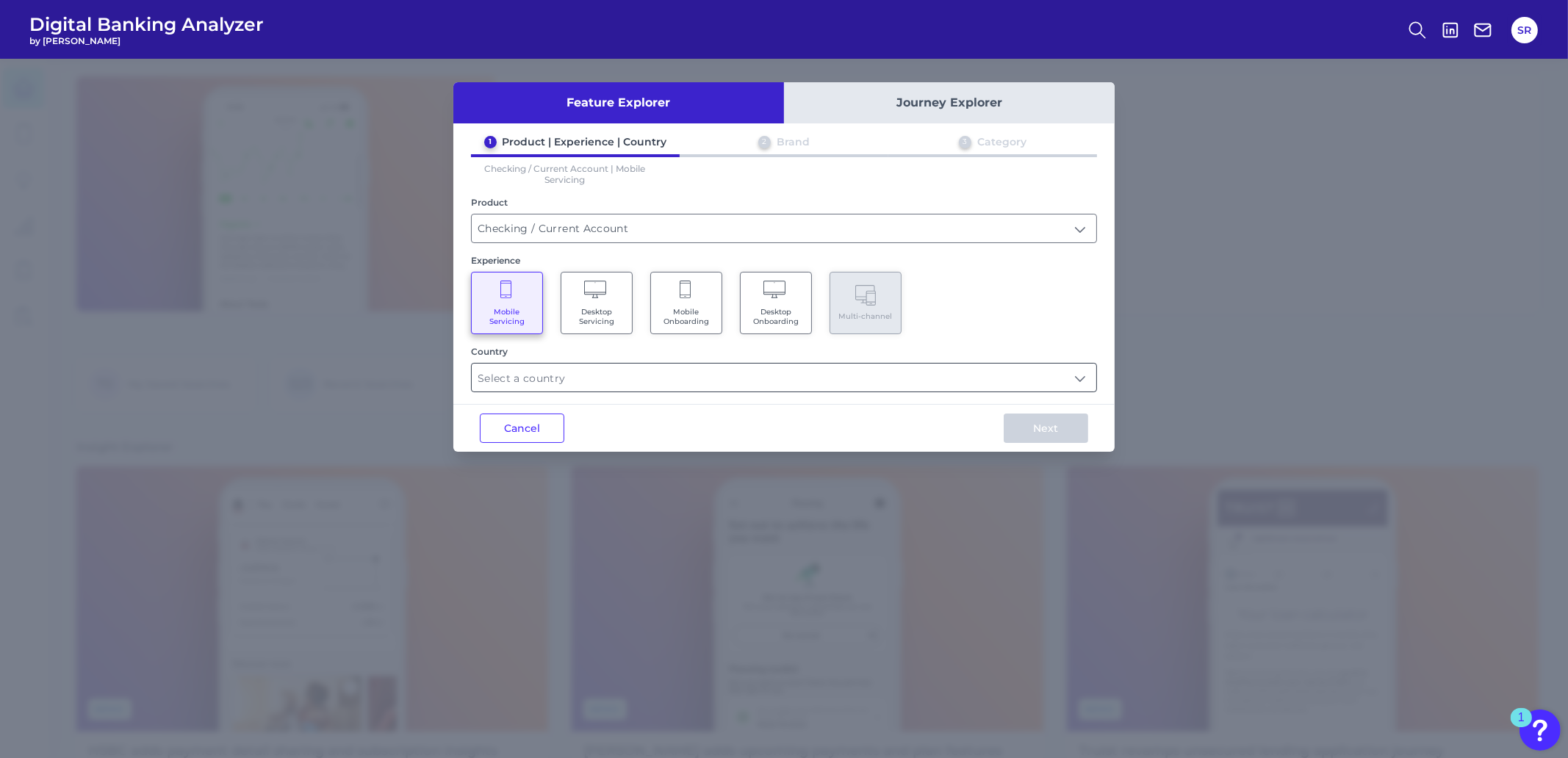
click at [826, 379] on input "text" at bounding box center [783, 377] width 625 height 28
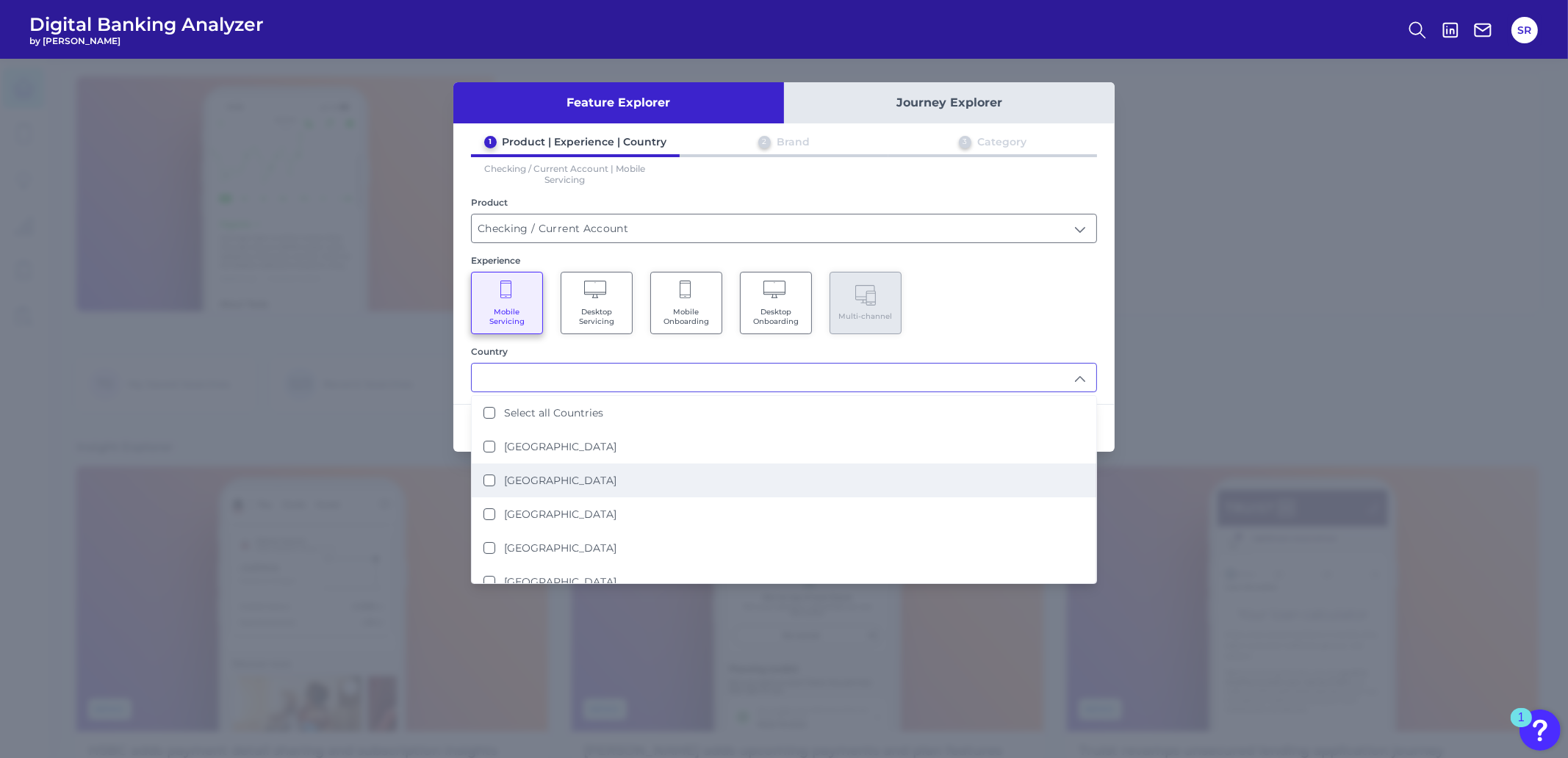
click at [539, 475] on label "[GEOGRAPHIC_DATA]" at bounding box center [560, 480] width 112 height 13
type input "[GEOGRAPHIC_DATA]"
click at [981, 317] on div "Mobile Servicing Desktop Servicing Mobile Onboarding Desktop Onboarding Multi-c…" at bounding box center [783, 302] width 626 height 63
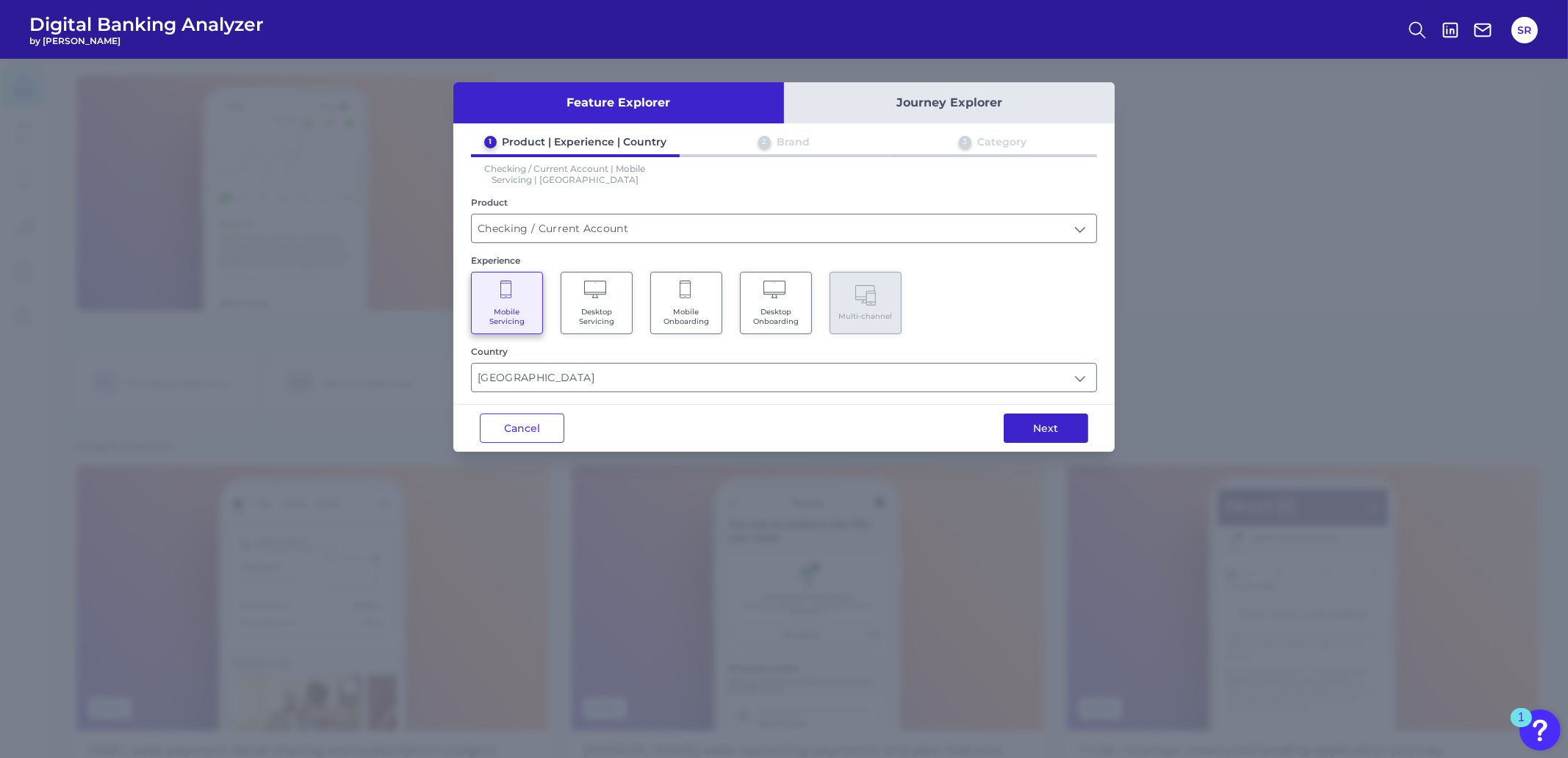
click at [1069, 429] on button "Next" at bounding box center [1046, 428] width 84 height 29
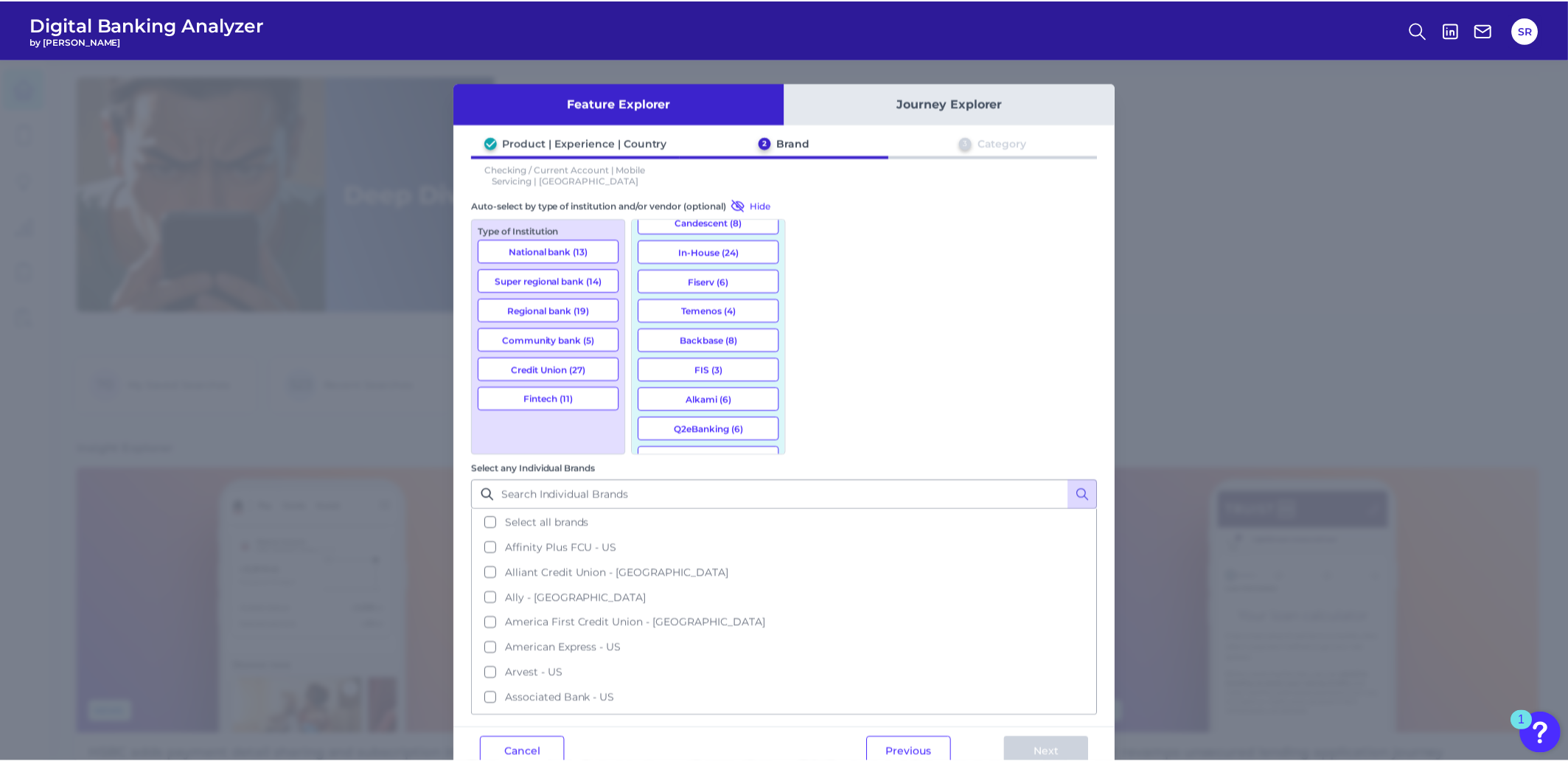
scroll to position [0, 0]
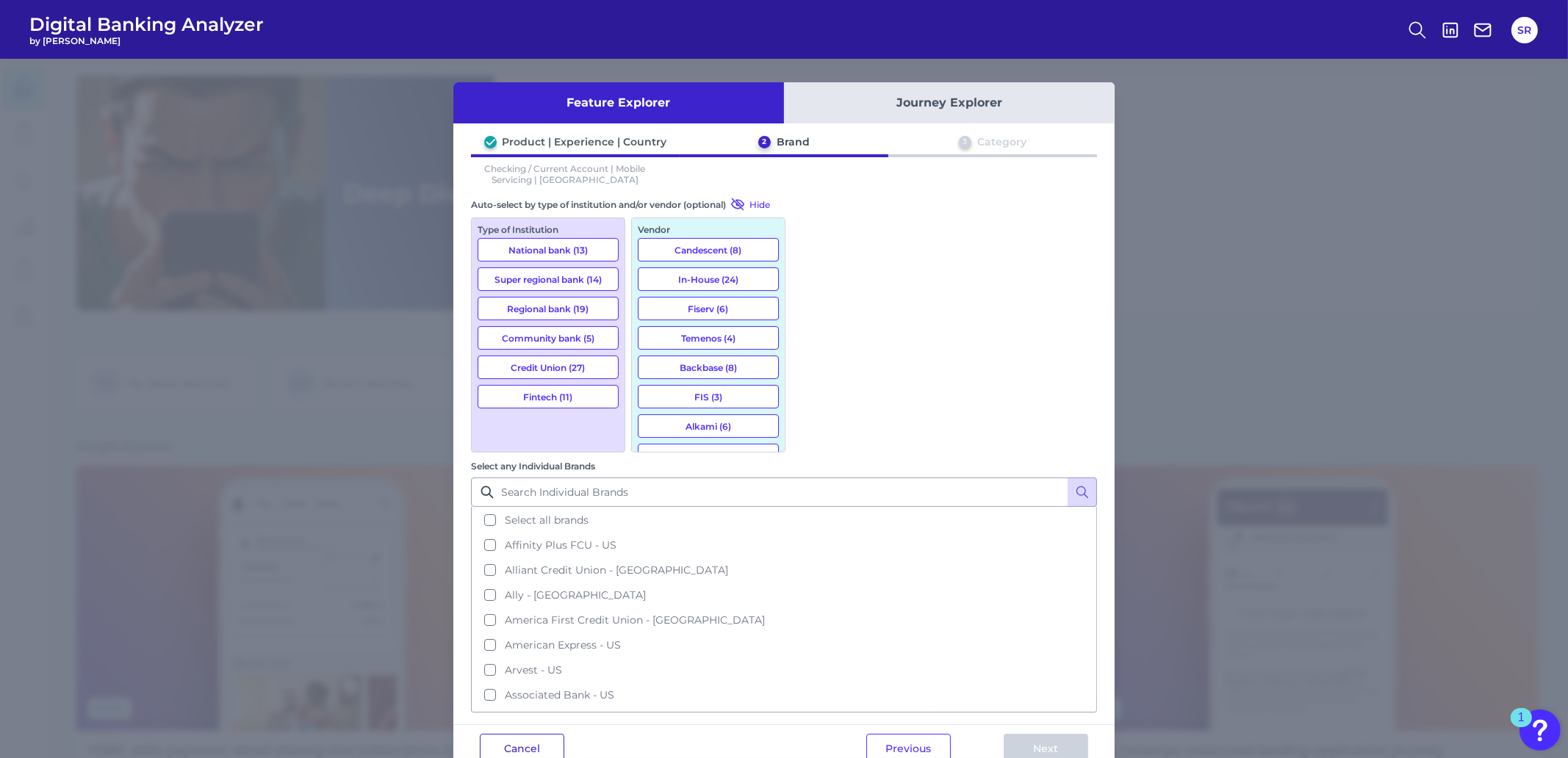
click at [527, 733] on button "Cancel" at bounding box center [522, 748] width 84 height 29
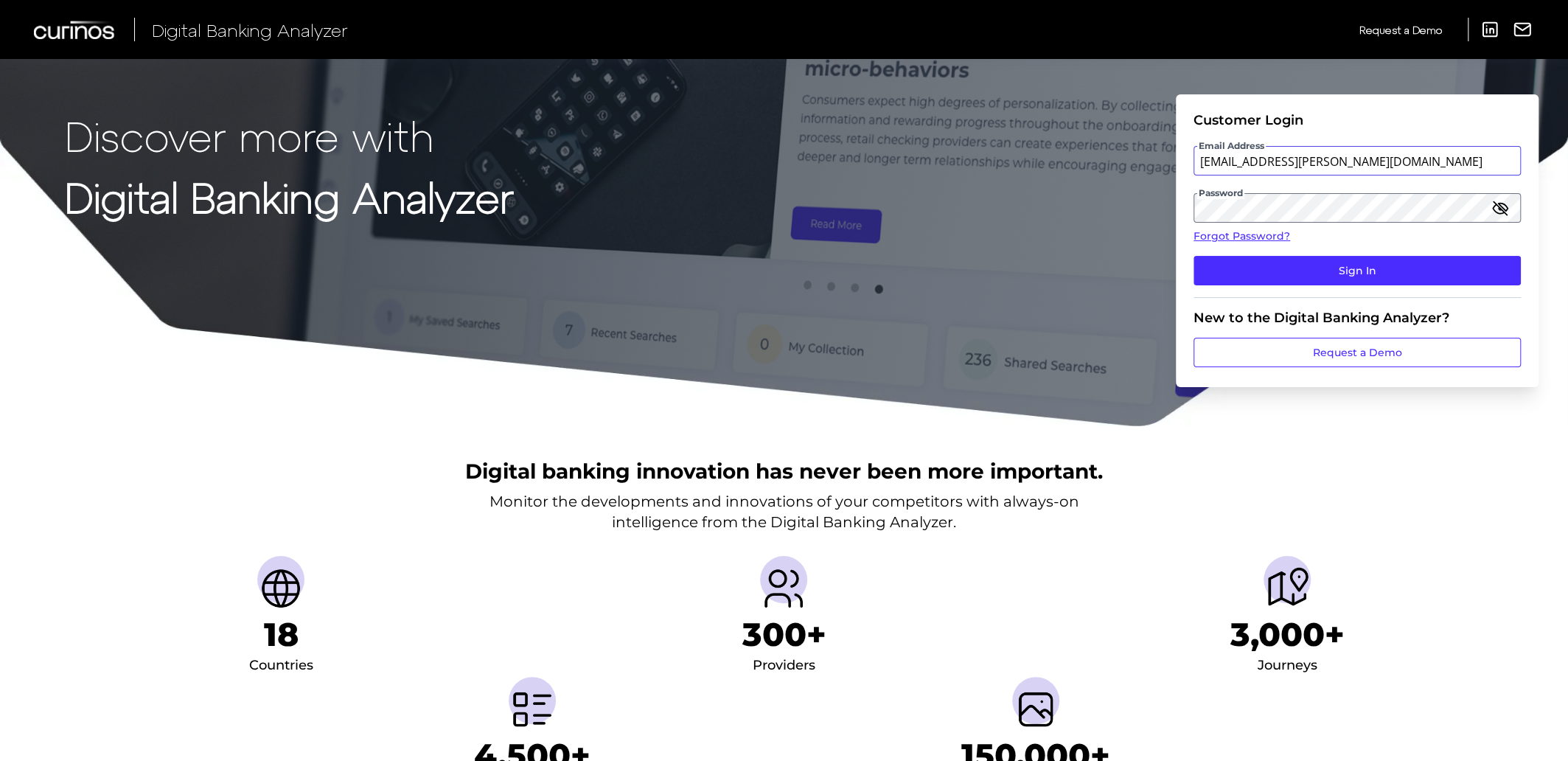
click at [1358, 160] on input "[EMAIL_ADDRESS][PERSON_NAME][DOMAIN_NAME]" at bounding box center [1357, 161] width 327 height 30
type input "Suraya.Randawa@curinos.com"
click at [1395, 275] on button "Sign In" at bounding box center [1357, 270] width 327 height 30
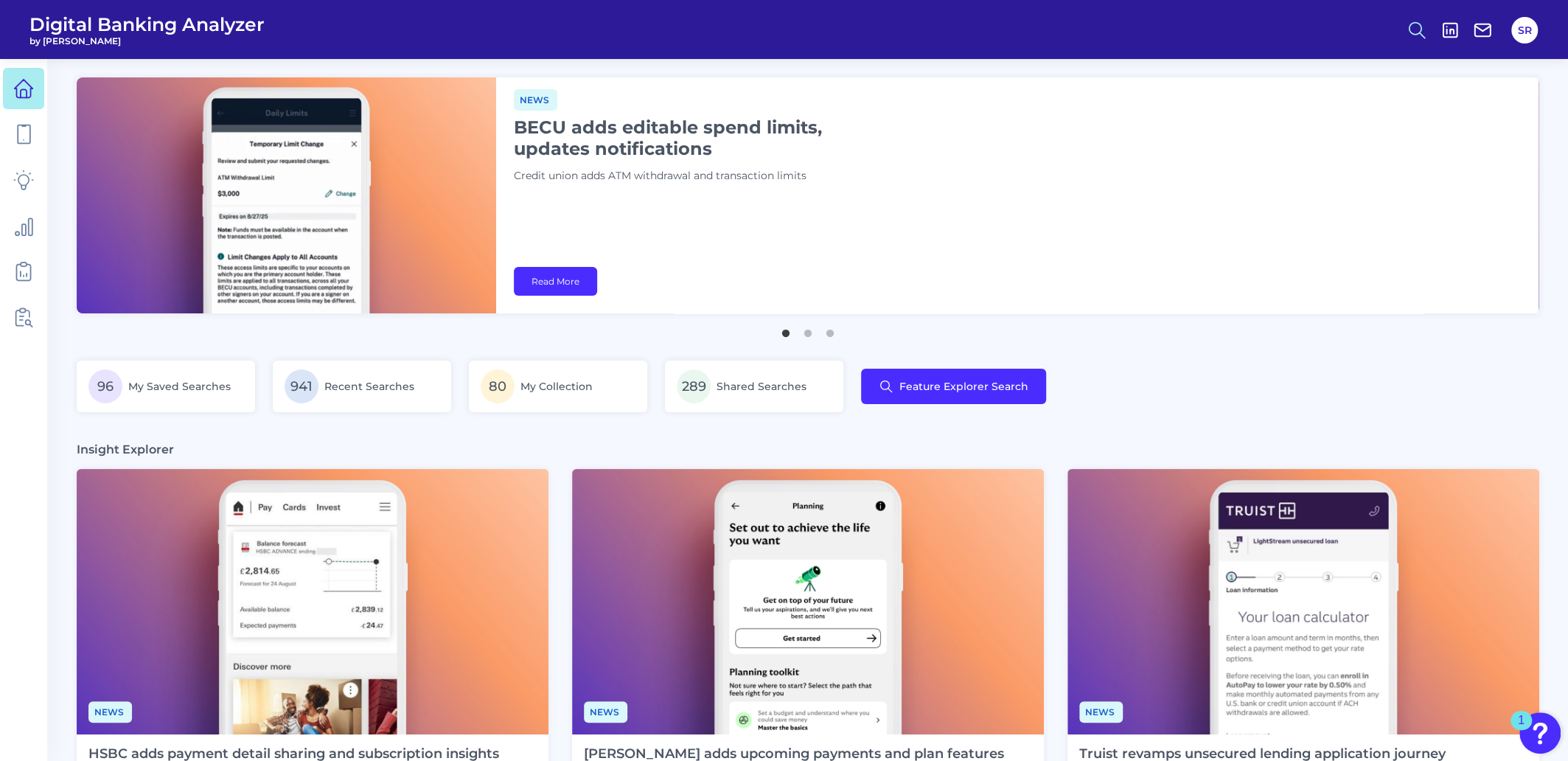
click at [1413, 30] on icon at bounding box center [1417, 30] width 21 height 21
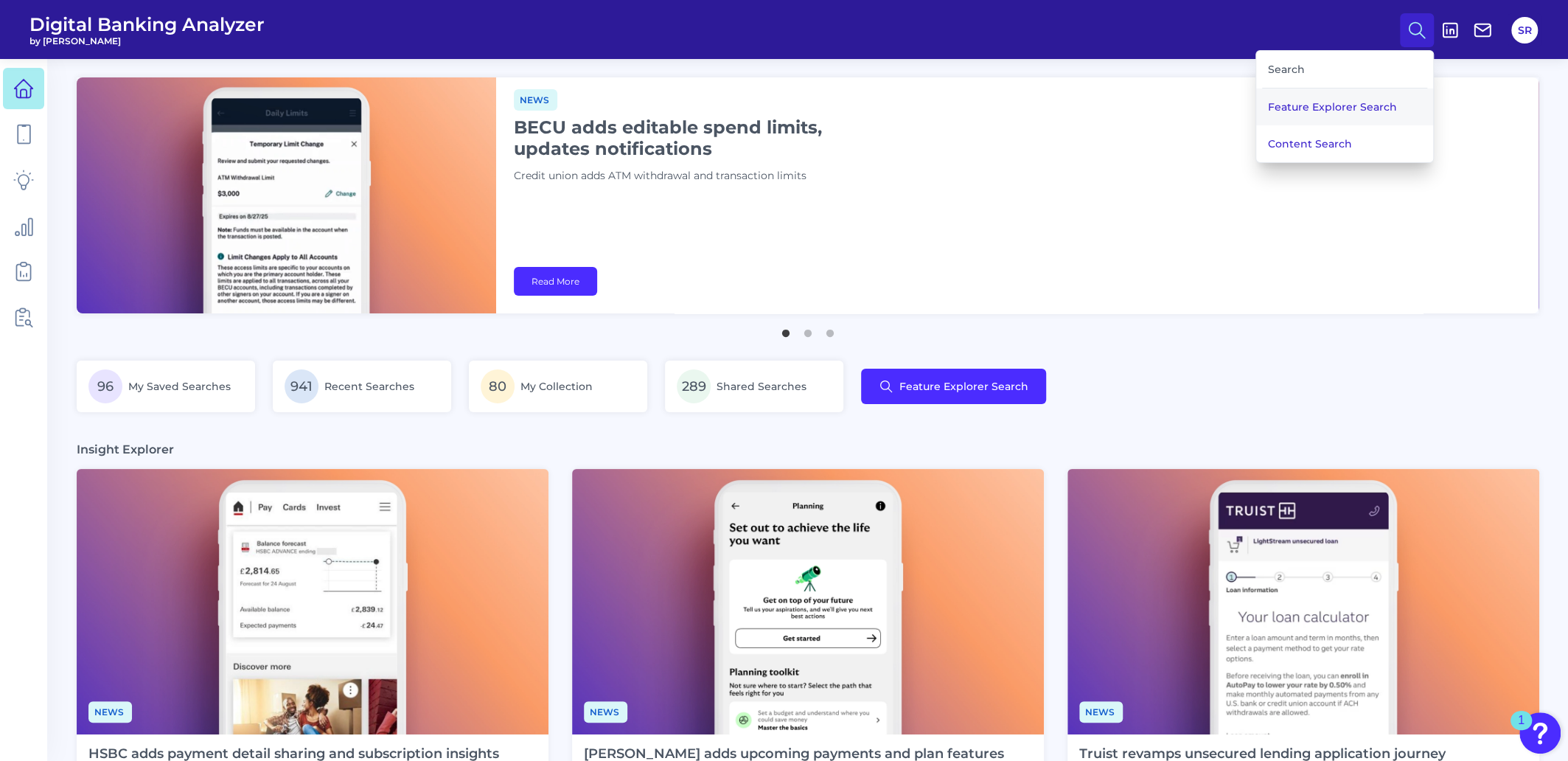
click at [1364, 104] on button "Feature Explorer Search" at bounding box center [1345, 106] width 177 height 36
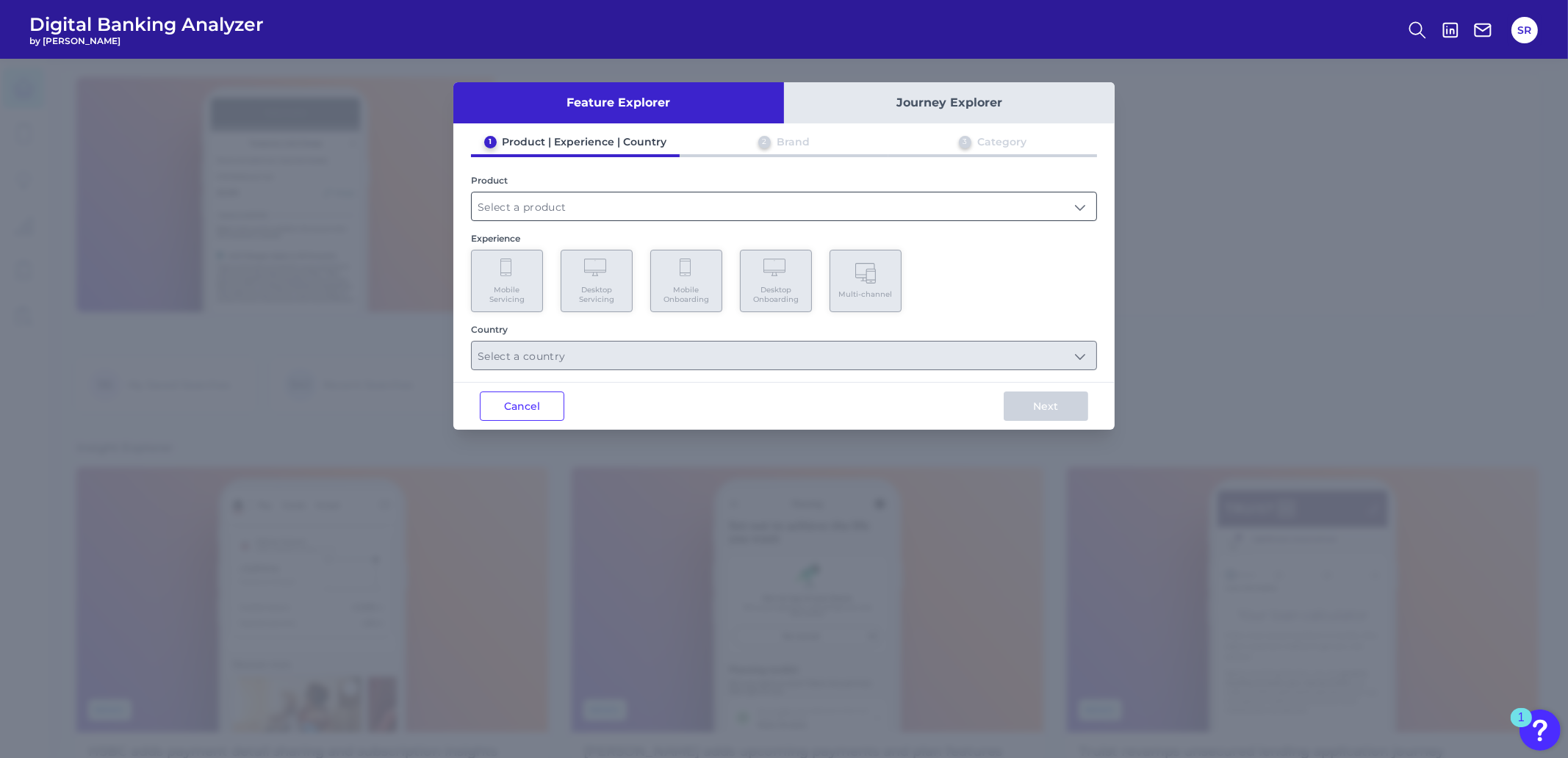
click at [665, 217] on input "text" at bounding box center [783, 207] width 625 height 28
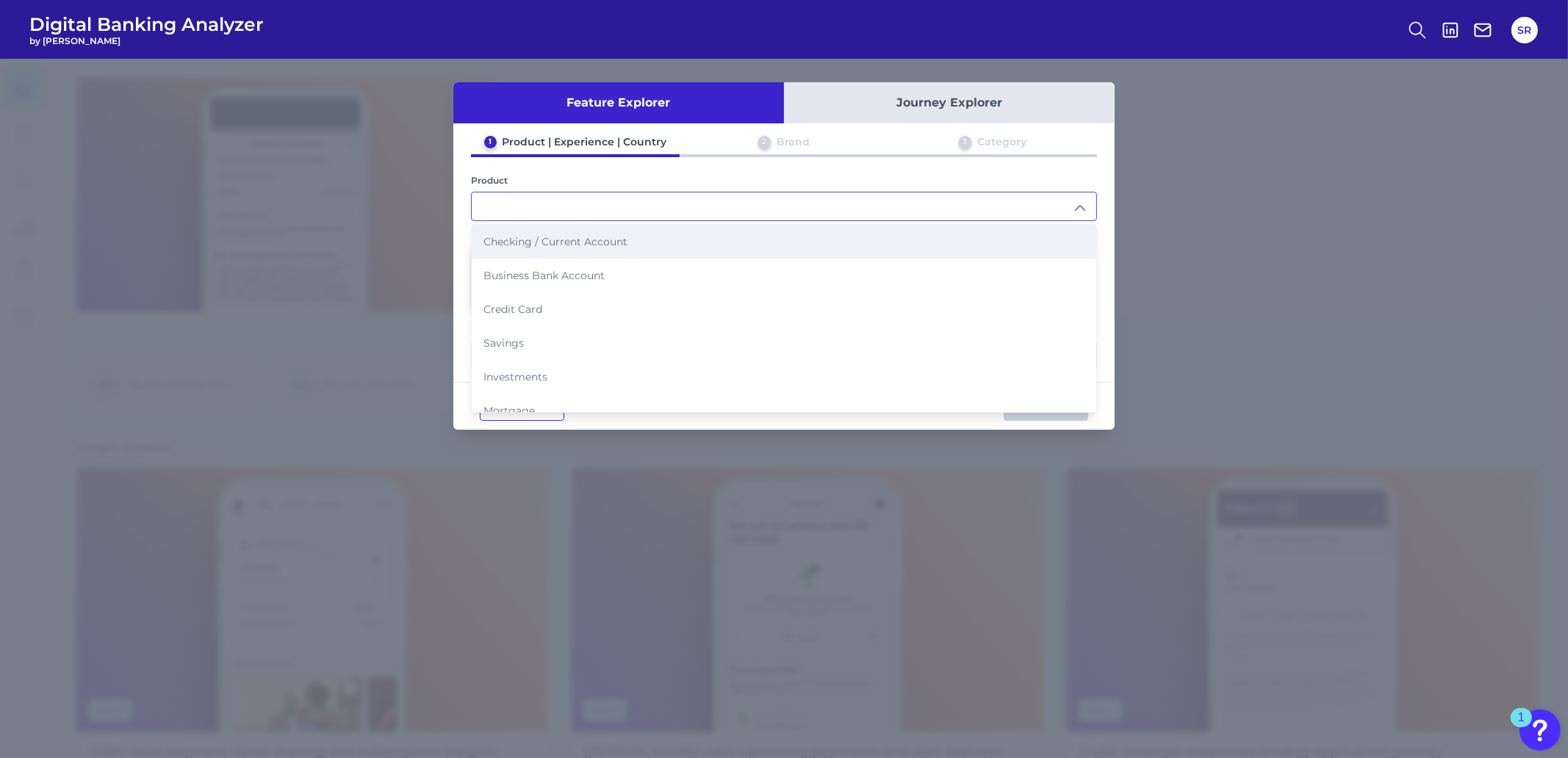
click at [547, 237] on span "Checking / Current Account" at bounding box center [556, 241] width 144 height 13
type input "Checking / Current Account"
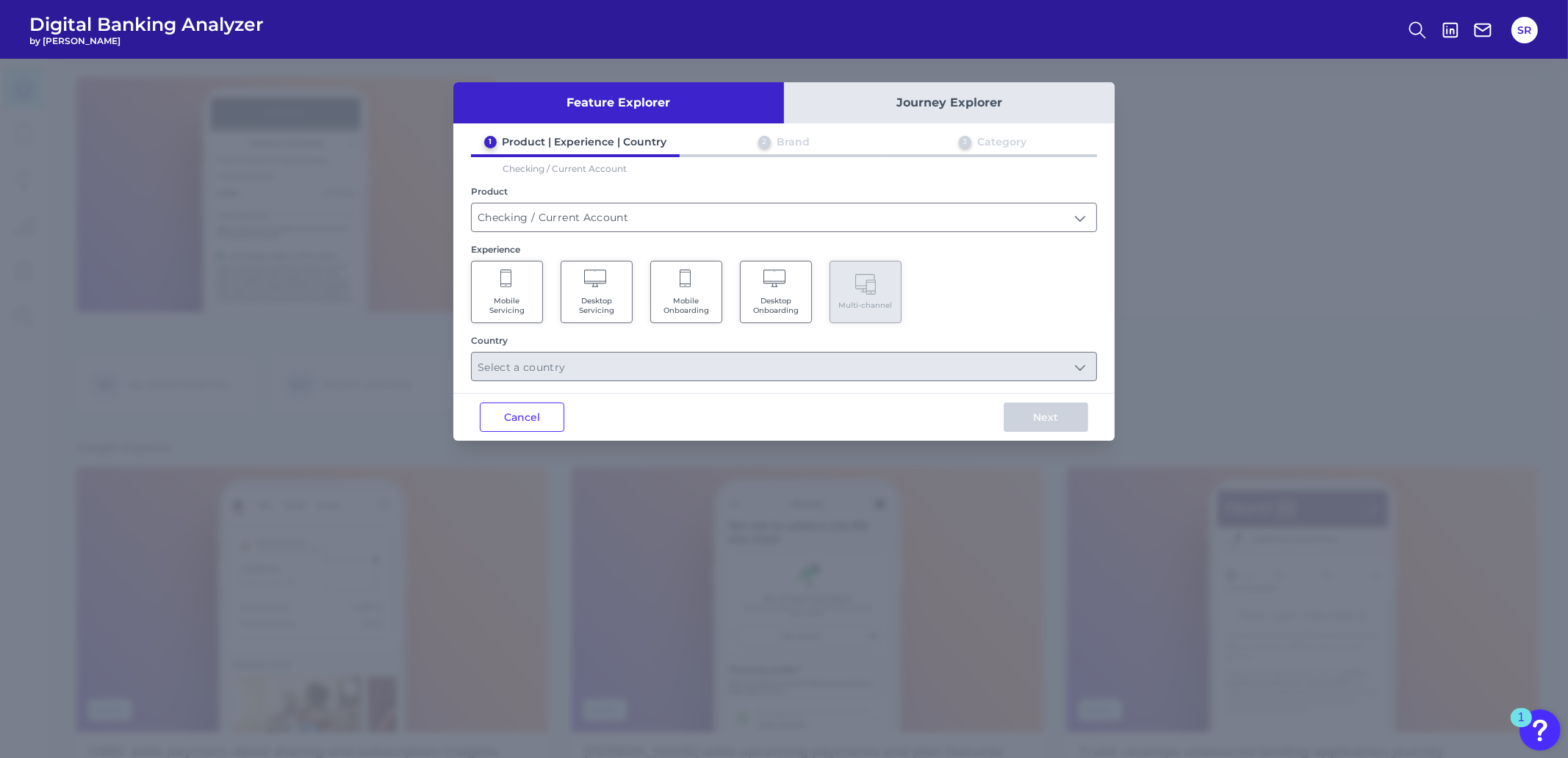
click at [518, 300] on span "Mobile Servicing" at bounding box center [507, 306] width 56 height 19
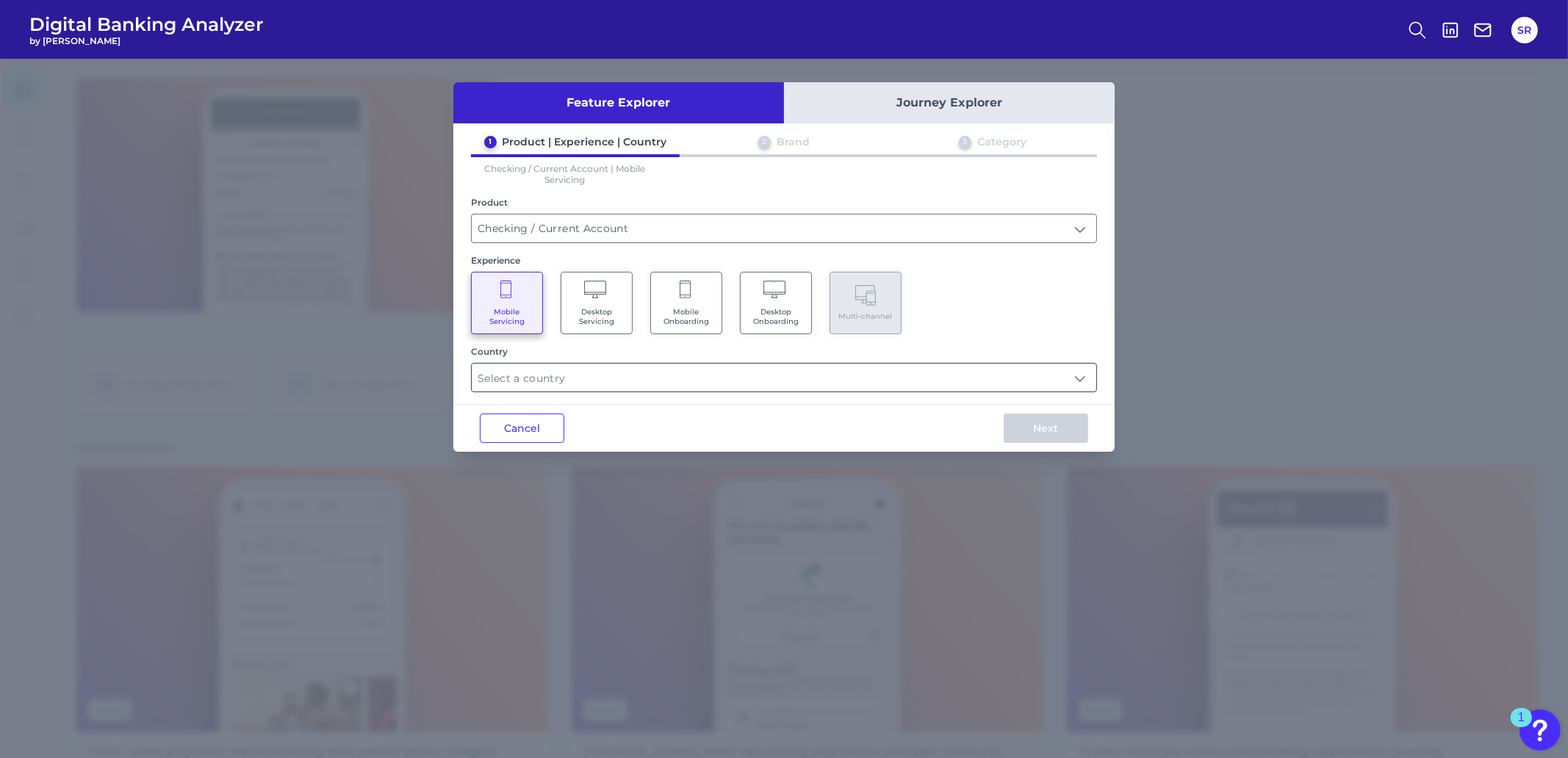
click at [690, 377] on input "text" at bounding box center [783, 377] width 625 height 28
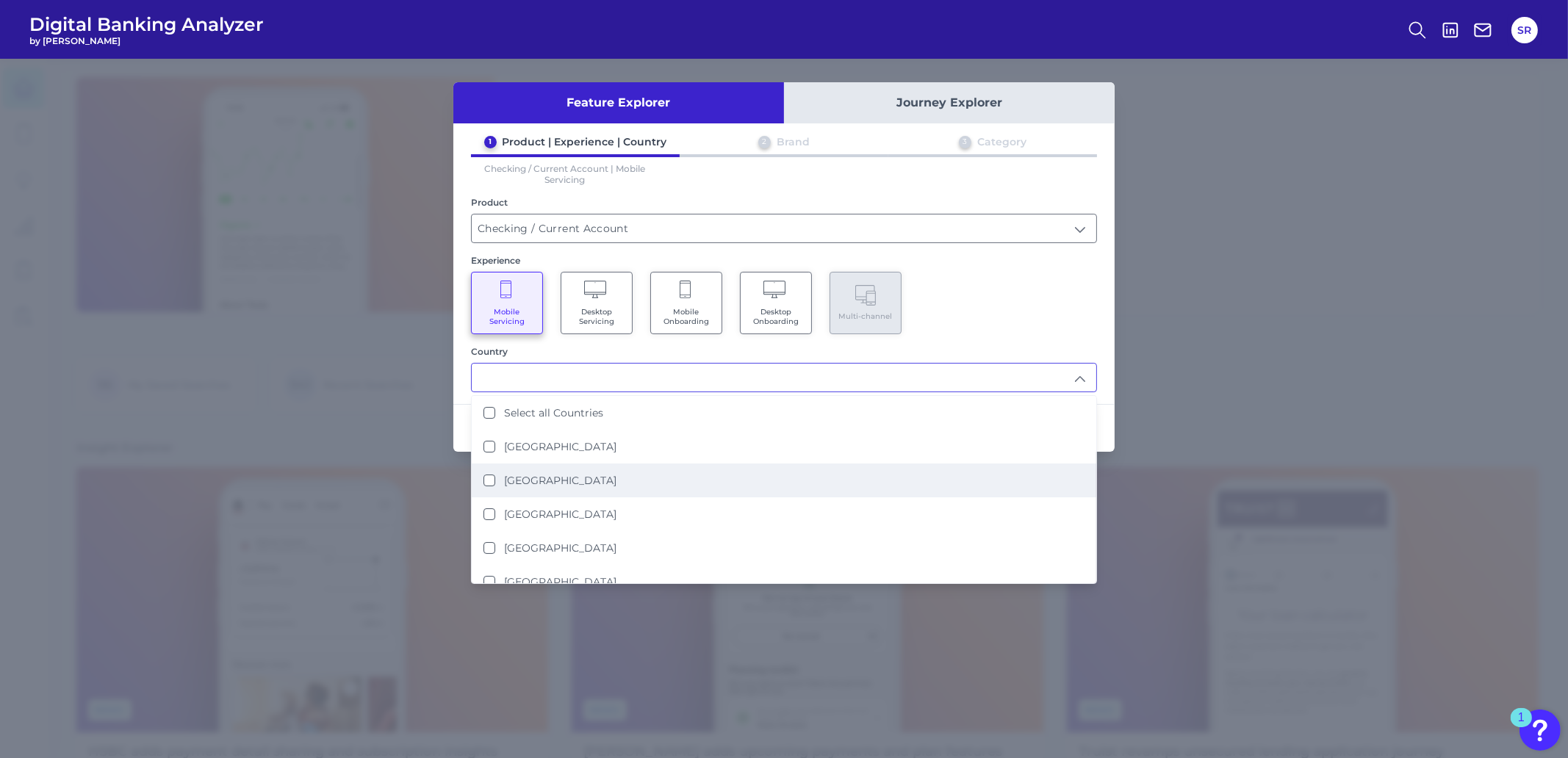
click at [512, 473] on label "[GEOGRAPHIC_DATA]" at bounding box center [560, 480] width 112 height 13
type input "[GEOGRAPHIC_DATA]"
click at [961, 319] on div "Mobile Servicing Desktop Servicing Mobile Onboarding Desktop Onboarding Multi-c…" at bounding box center [783, 302] width 626 height 63
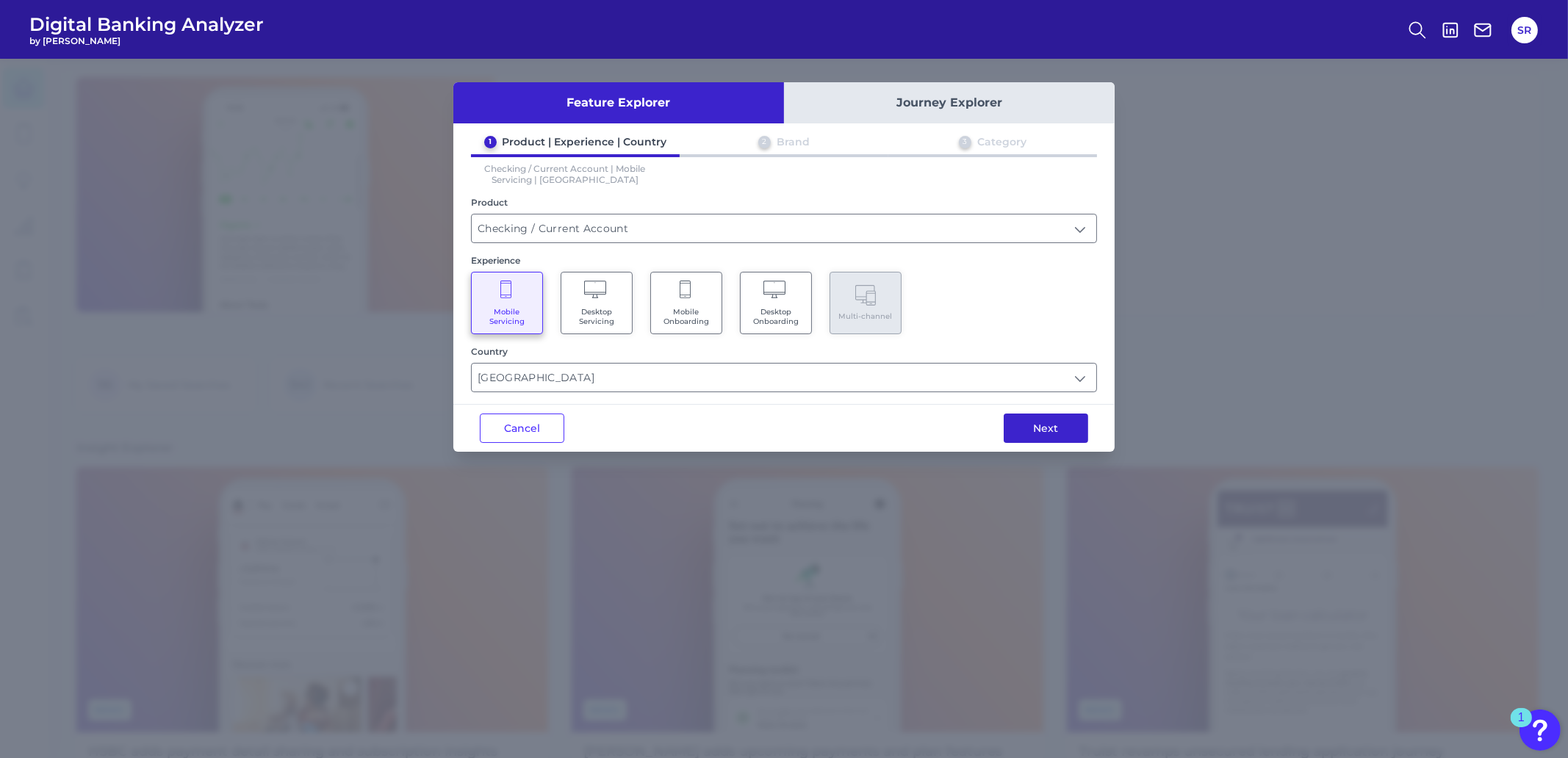
click at [1044, 428] on button "Next" at bounding box center [1046, 428] width 84 height 29
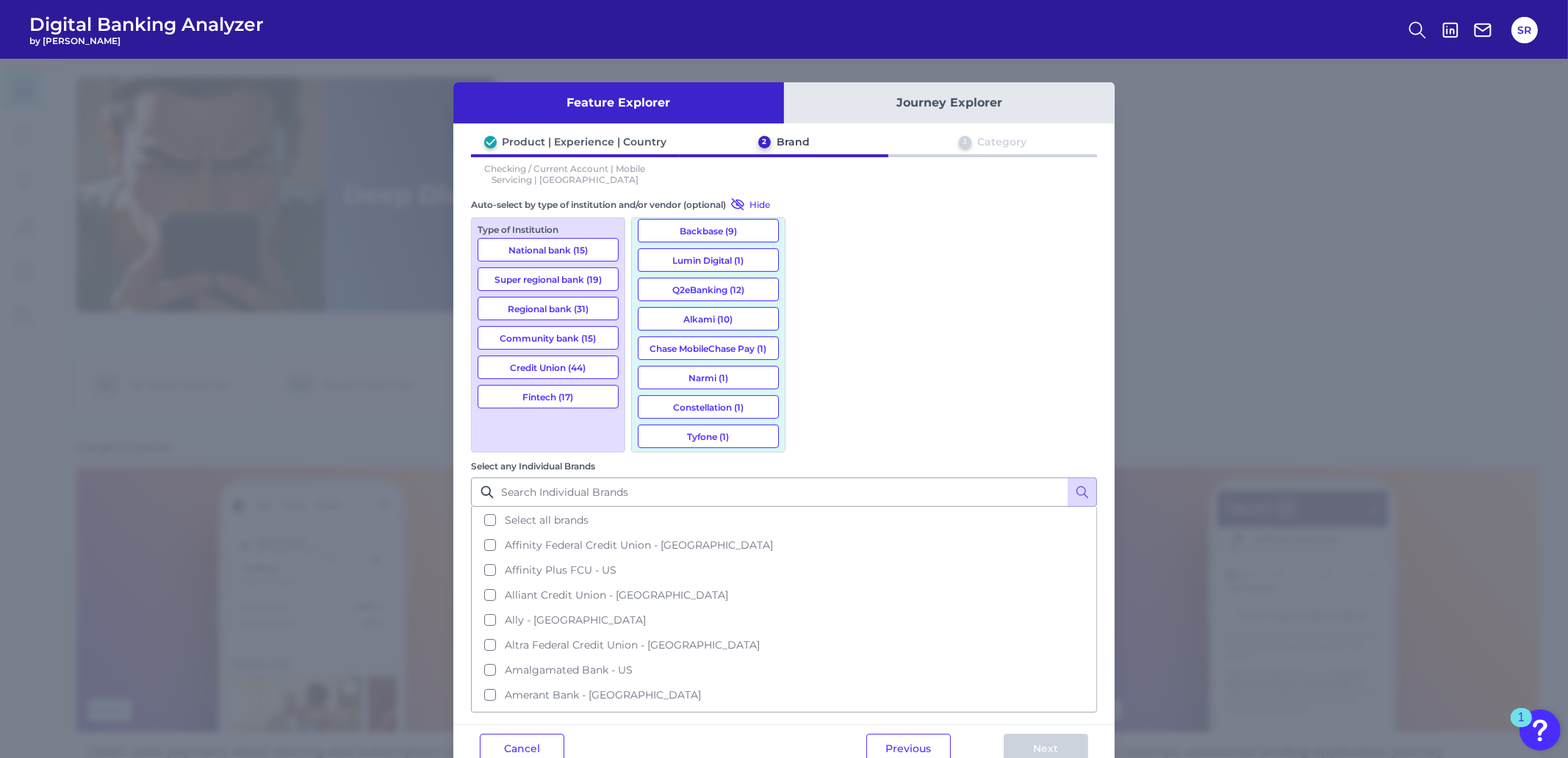
scroll to position [288, 0]
